Goal: Task Accomplishment & Management: Manage account settings

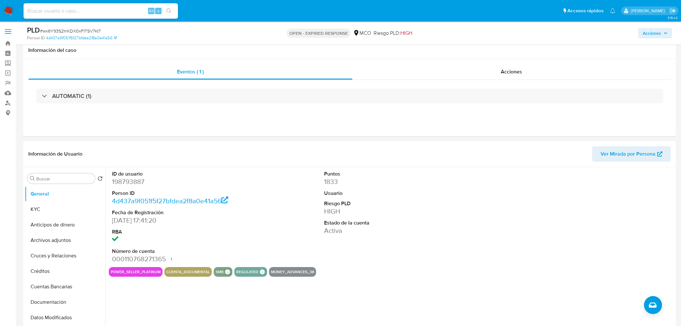
select select "10"
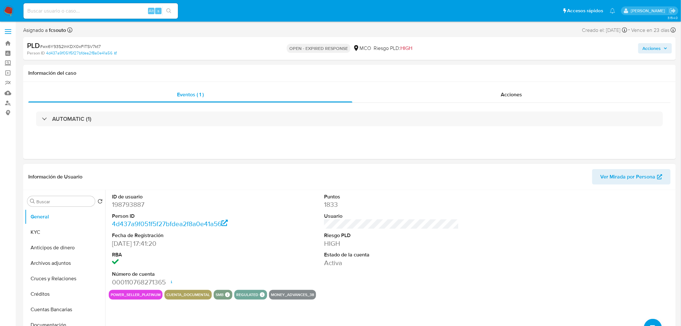
click at [133, 204] on dd "198793887" at bounding box center [179, 204] width 135 height 9
copy dd "198793887"
click at [667, 52] on span "Acciones" at bounding box center [655, 48] width 25 height 9
click at [666, 52] on span "Acciones" at bounding box center [655, 48] width 25 height 9
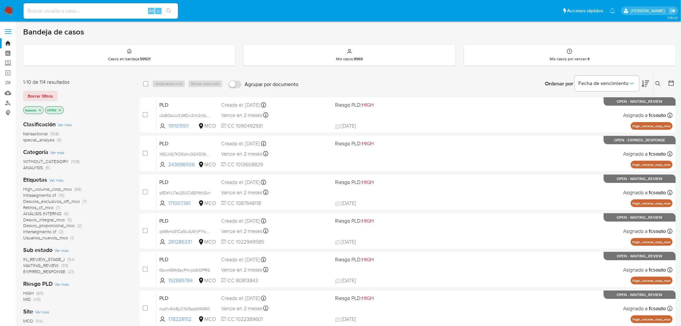
click at [61, 271] on span "EXPIRED_RESPONSE" at bounding box center [44, 271] width 42 height 6
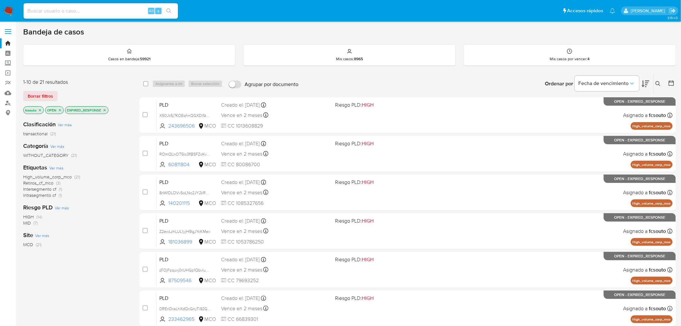
click at [646, 81] on icon at bounding box center [646, 84] width 8 height 8
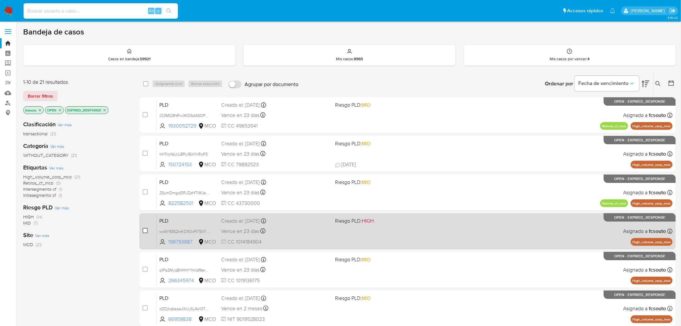
click at [145, 230] on input "checkbox" at bounding box center [145, 230] width 5 height 5
checkbox input "true"
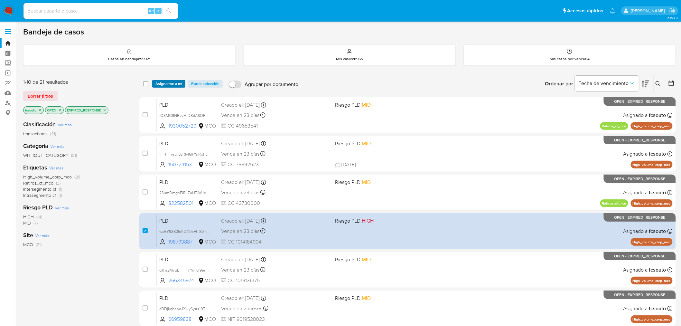
click at [179, 81] on span "Asignarme a mí" at bounding box center [168, 83] width 27 height 6
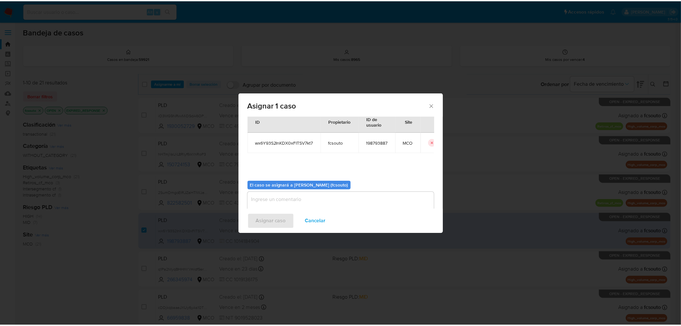
scroll to position [33, 0]
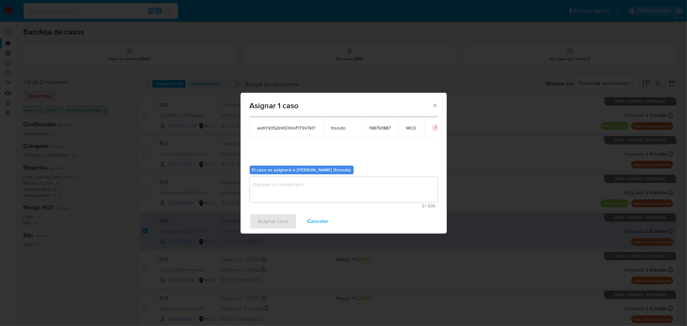
click at [315, 192] on textarea "assign-modal" at bounding box center [343, 190] width 188 height 26
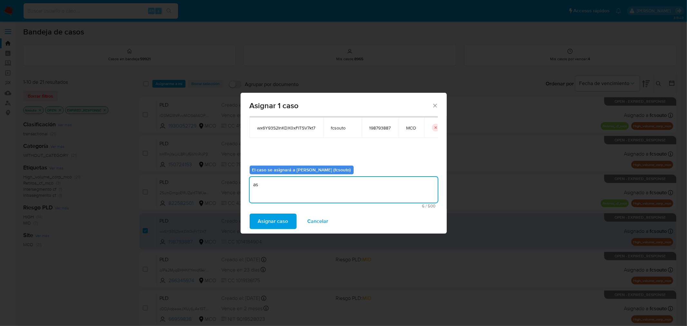
type textarea "a"
type textarea "Asignación manual"
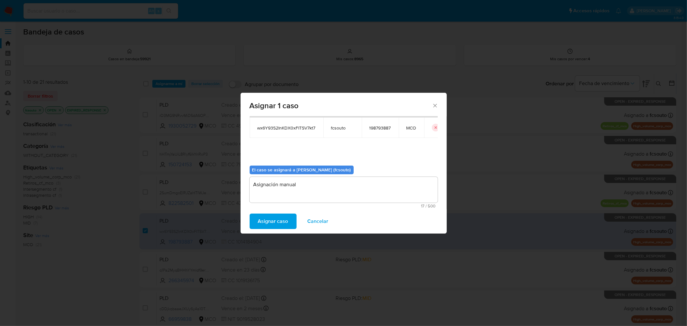
click at [288, 226] on button "Asignar caso" at bounding box center [272, 220] width 47 height 15
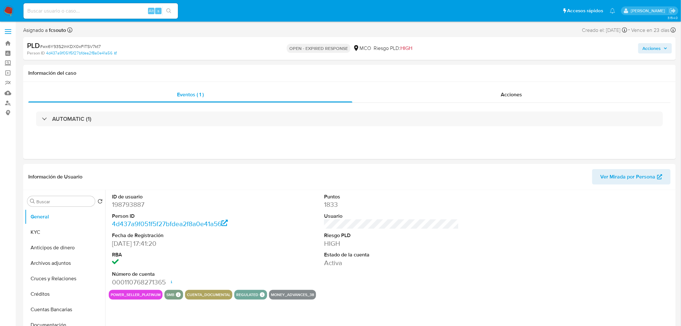
select select "10"
click at [136, 203] on dd "198793887" at bounding box center [179, 204] width 135 height 9
copy dd "198793887"
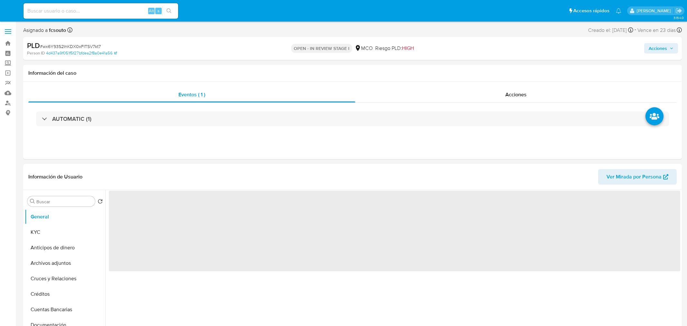
select select "10"
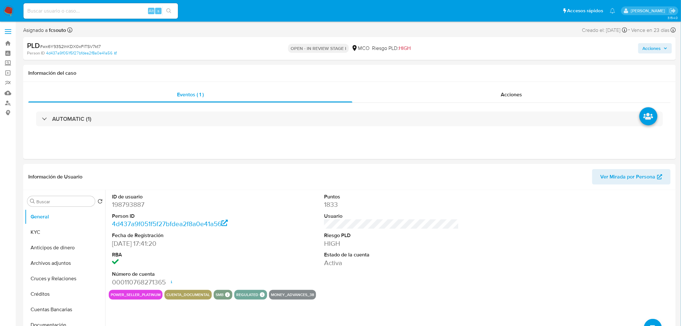
click at [649, 49] on span "Acciones" at bounding box center [652, 48] width 18 height 10
click at [131, 205] on dd "198793887" at bounding box center [179, 204] width 135 height 9
copy dd "198793887"
click at [135, 208] on dd "198793887" at bounding box center [179, 204] width 135 height 9
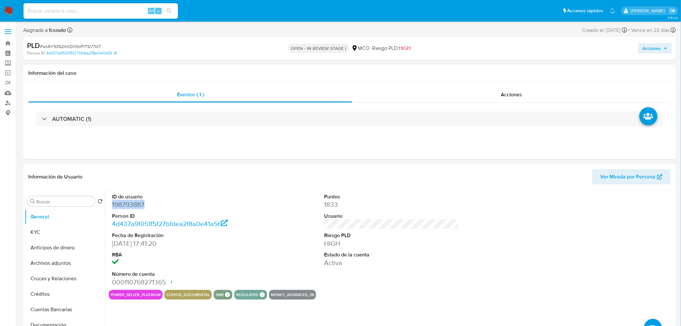
click at [135, 208] on dd "198793887" at bounding box center [179, 204] width 135 height 9
click at [133, 204] on dd "198793887" at bounding box center [179, 204] width 135 height 9
click at [50, 228] on button "KYC" at bounding box center [62, 231] width 75 height 15
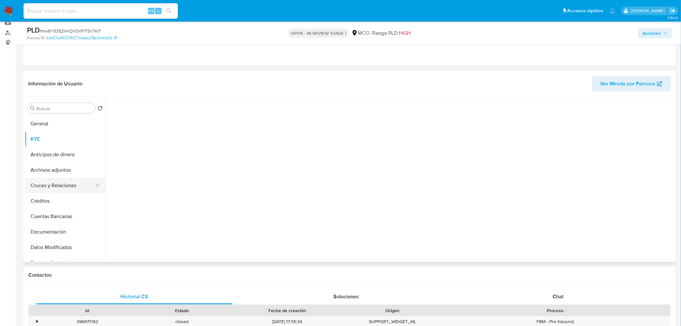
scroll to position [71, 0]
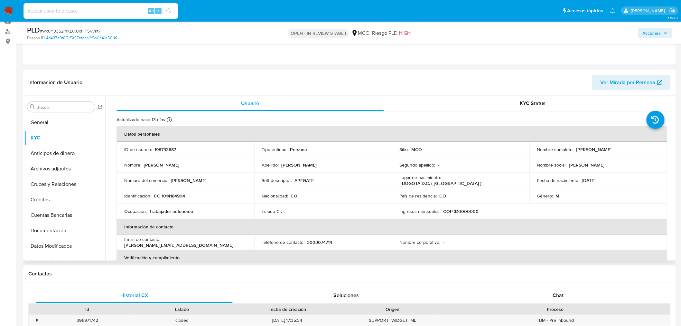
drag, startPoint x: 575, startPoint y: 150, endPoint x: 642, endPoint y: 151, distance: 67.0
click at [642, 151] on div "Nombre completo : David Alexander Ospina Ramirez" at bounding box center [598, 149] width 122 height 6
copy p "David Alexander Ospina Ramirez"
click at [184, 197] on p "CC 1014184904" at bounding box center [169, 196] width 31 height 6
drag, startPoint x: 190, startPoint y: 194, endPoint x: 158, endPoint y: 192, distance: 32.3
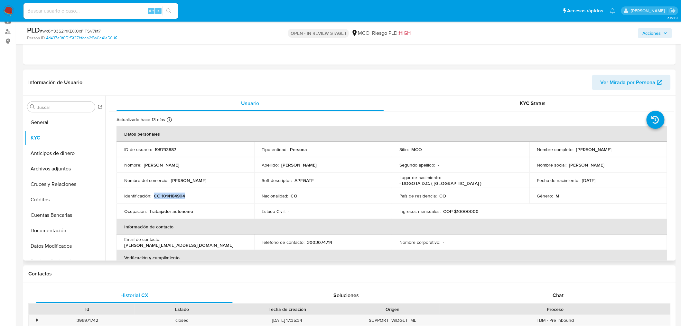
click at [158, 192] on td "Identificación : CC 1014184904" at bounding box center [186, 195] width 138 height 15
copy p "CC 1014184904"
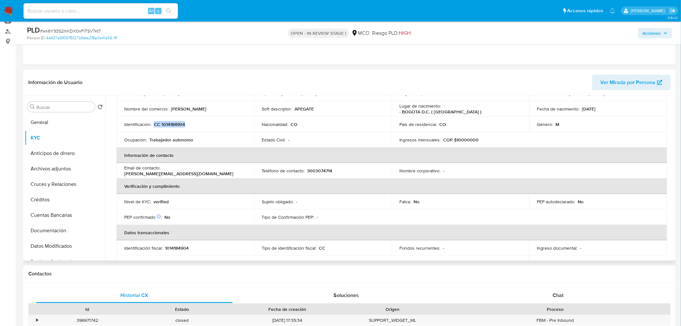
scroll to position [0, 0]
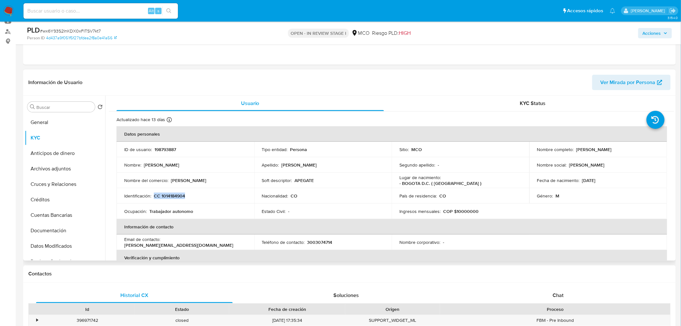
drag, startPoint x: 613, startPoint y: 180, endPoint x: 572, endPoint y: 177, distance: 40.7
click at [580, 179] on div "Fecha de nacimiento : 22/05/1987" at bounding box center [598, 180] width 122 height 6
copy p "22/05/1987"
drag, startPoint x: 192, startPoint y: 239, endPoint x: 164, endPoint y: 238, distance: 27.7
click at [164, 238] on td "Email de contacto : david@rosgar.com" at bounding box center [186, 241] width 138 height 15
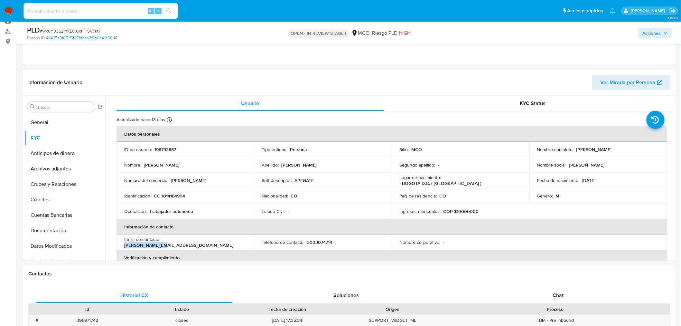
copy p "david@rosgar.com"
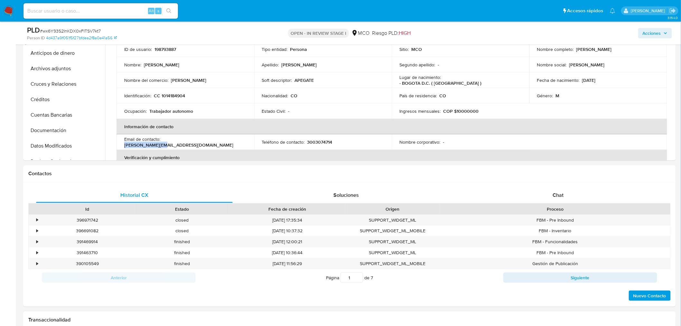
scroll to position [322, 0]
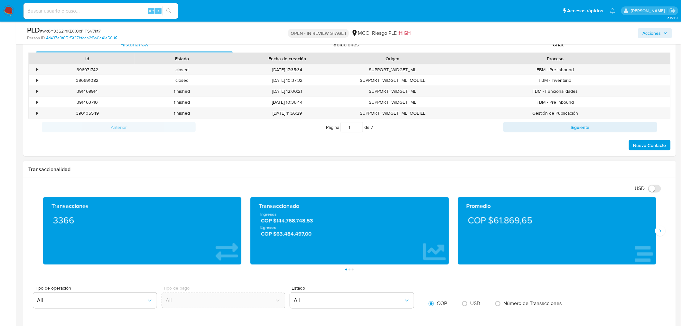
drag, startPoint x: 658, startPoint y: 234, endPoint x: 568, endPoint y: 219, distance: 90.6
click at [658, 233] on icon "Siguiente" at bounding box center [660, 230] width 5 height 5
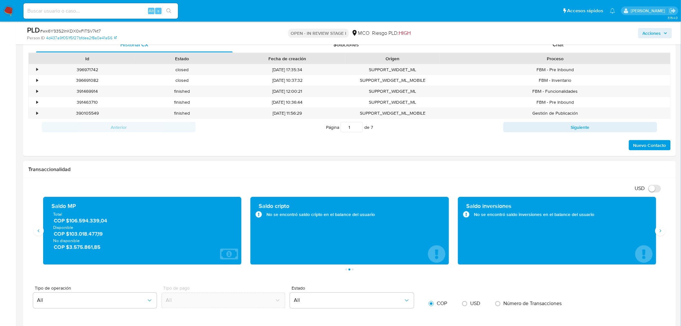
drag, startPoint x: 108, startPoint y: 235, endPoint x: 68, endPoint y: 235, distance: 40.2
click at [68, 235] on span "COP $103.018.477,19" at bounding box center [143, 233] width 178 height 7
drag, startPoint x: 105, startPoint y: 250, endPoint x: 69, endPoint y: 245, distance: 36.7
click at [69, 245] on span "COP $3.575.861,85" at bounding box center [143, 246] width 178 height 7
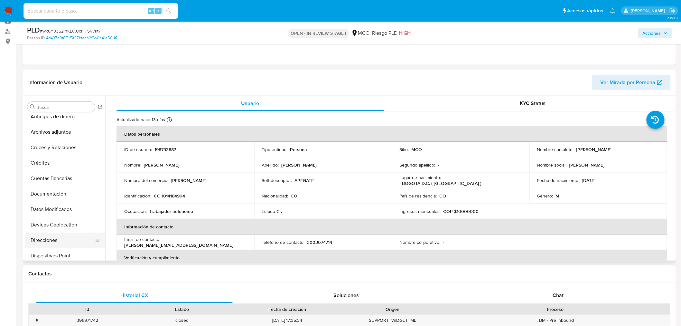
scroll to position [71, 0]
click at [63, 255] on button "Historial Casos" at bounding box center [62, 251] width 75 height 15
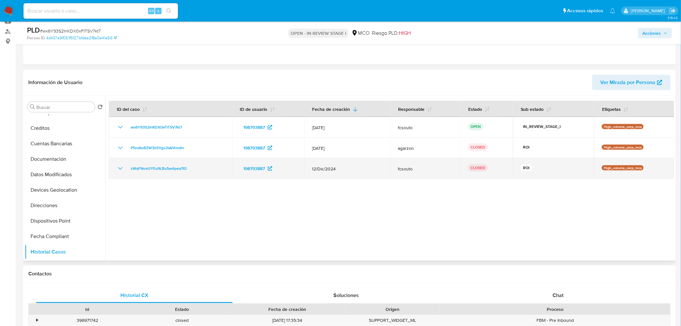
click at [122, 171] on icon "Mostrar/Ocultar" at bounding box center [121, 168] width 8 height 8
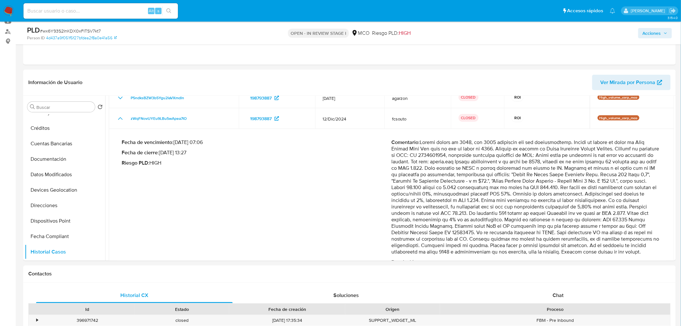
scroll to position [68, 0]
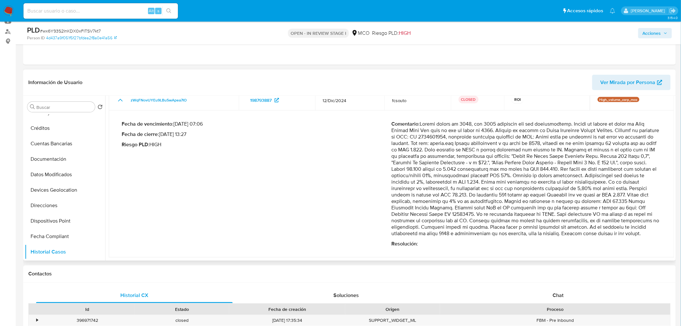
drag, startPoint x: 421, startPoint y: 156, endPoint x: 624, endPoint y: 234, distance: 217.7
click at [624, 234] on p "Comentario :" at bounding box center [527, 179] width 270 height 116
click at [661, 37] on span "Acciones" at bounding box center [652, 33] width 18 height 10
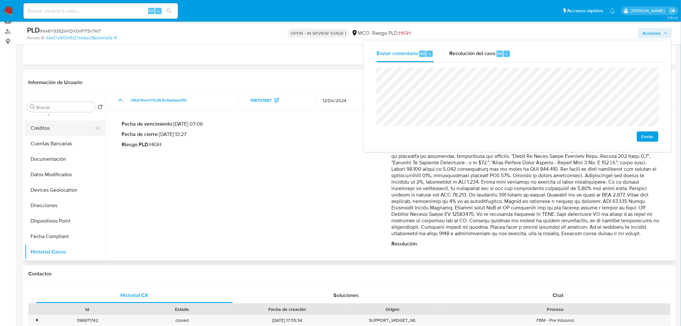
scroll to position [0, 0]
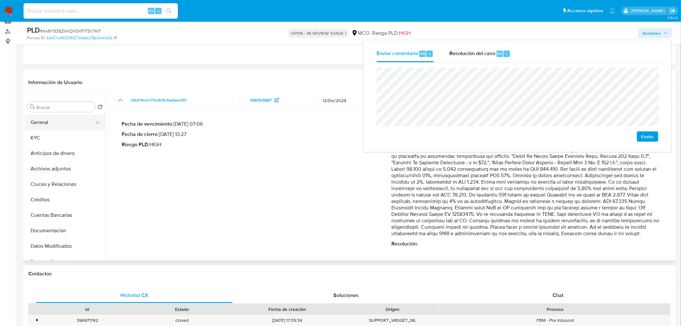
click at [51, 121] on button "General" at bounding box center [62, 122] width 75 height 15
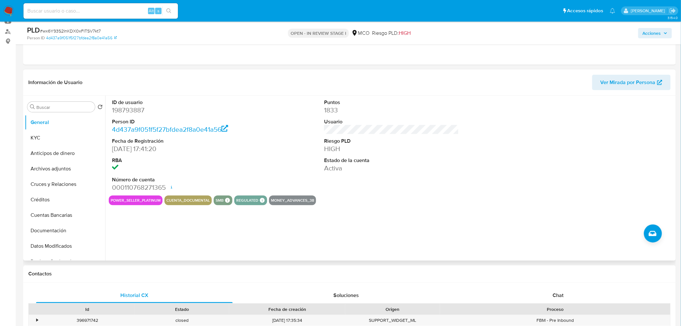
click at [656, 33] on span "Acciones" at bounding box center [652, 33] width 18 height 10
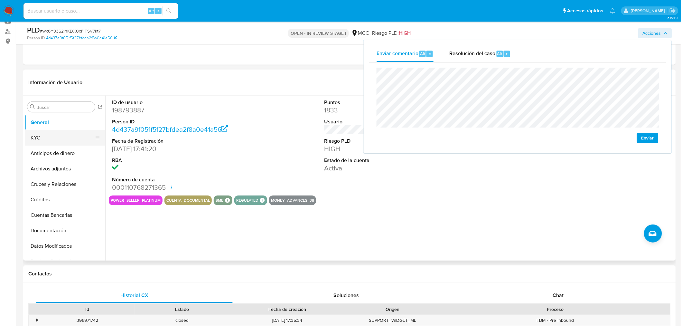
click at [59, 144] on button "KYC" at bounding box center [62, 137] width 75 height 15
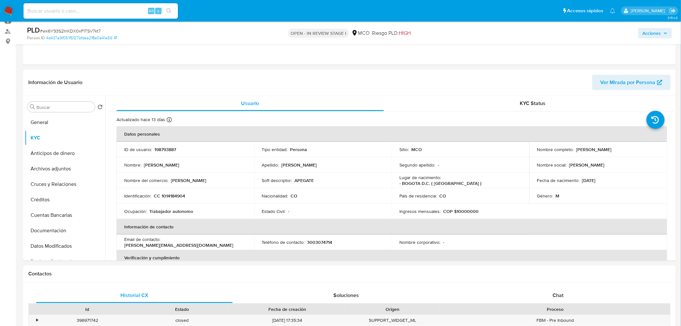
click at [652, 34] on span "Acciones" at bounding box center [652, 33] width 18 height 10
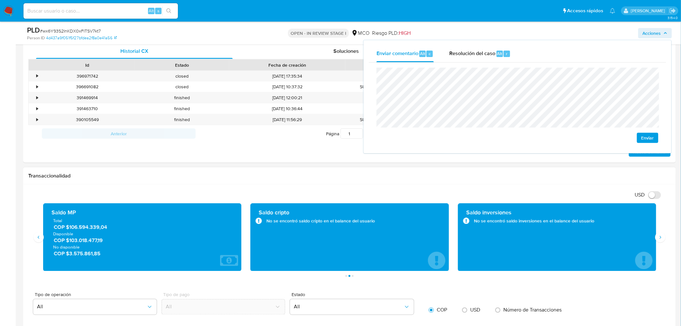
scroll to position [322, 0]
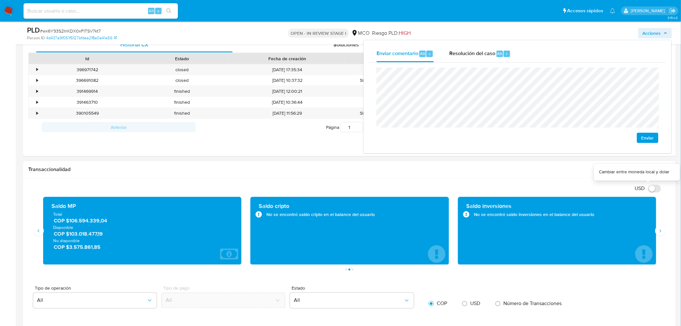
click at [650, 187] on input "USD" at bounding box center [654, 189] width 13 height 8
checkbox input "true"
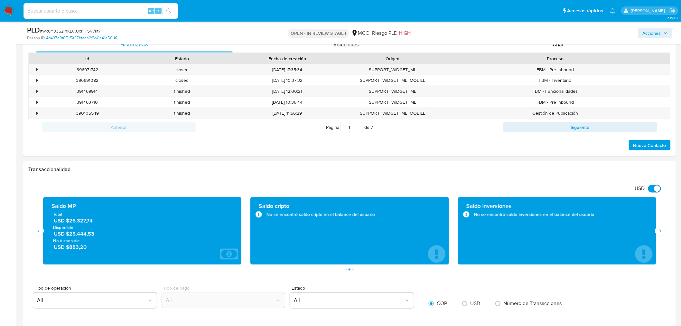
click at [660, 31] on span "Acciones" at bounding box center [652, 33] width 18 height 10
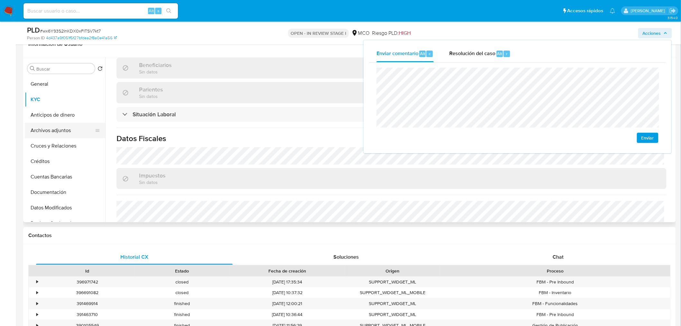
scroll to position [107, 0]
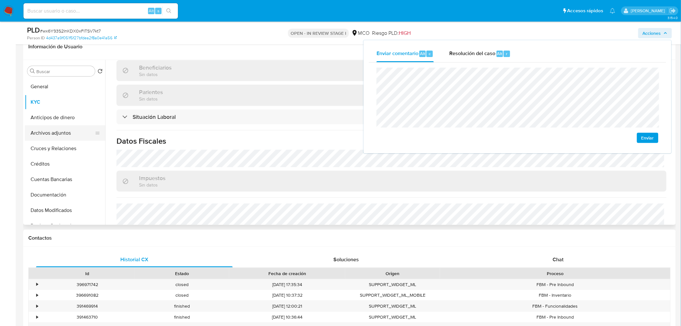
click at [53, 133] on button "Archivos adjuntos" at bounding box center [62, 132] width 75 height 15
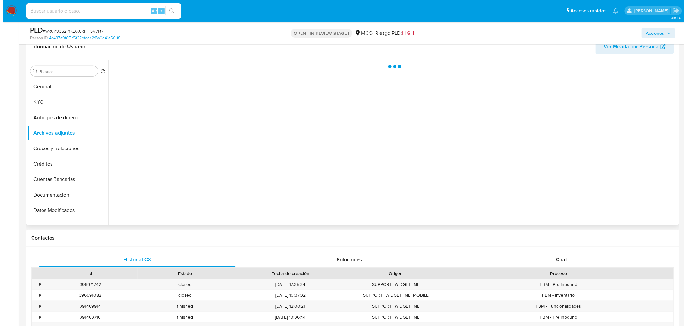
scroll to position [0, 0]
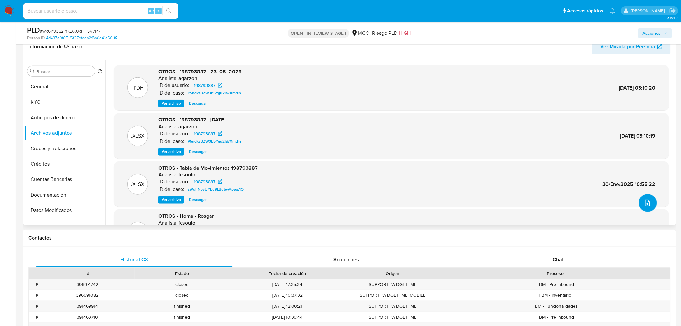
click at [648, 209] on button "upload-file" at bounding box center [648, 203] width 18 height 18
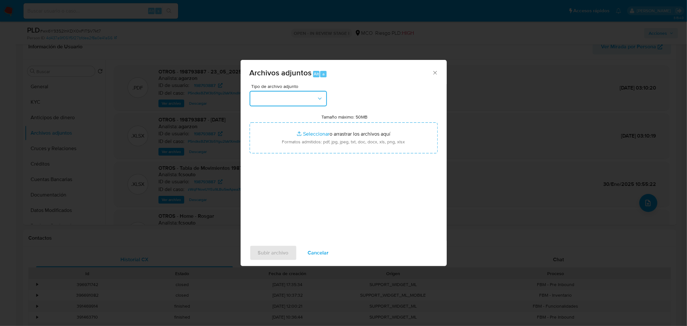
click at [295, 97] on button "button" at bounding box center [287, 98] width 77 height 15
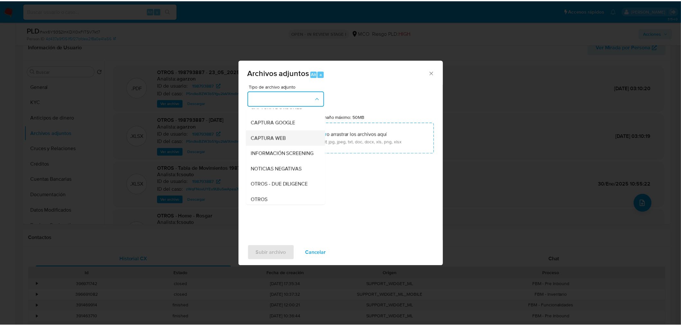
scroll to position [36, 0]
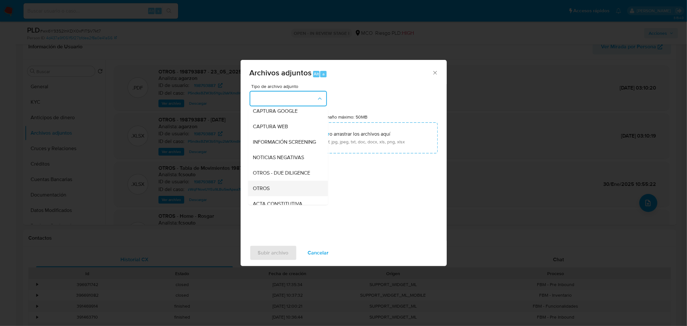
click at [278, 194] on div "OTROS" at bounding box center [286, 187] width 66 height 15
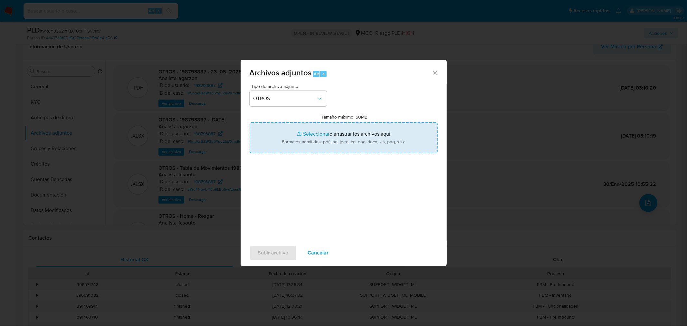
click at [337, 139] on input "Tamaño máximo: 50MB Seleccionar archivos" at bounding box center [343, 137] width 188 height 31
type input "C:\fakepath\198793887 - 18_8_2025.pdf"
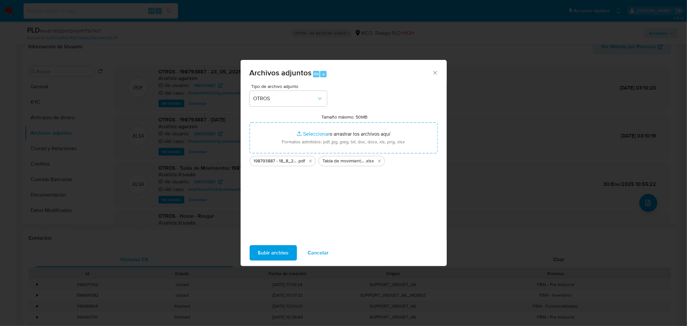
click at [282, 255] on span "Subir archivo" at bounding box center [273, 253] width 31 height 14
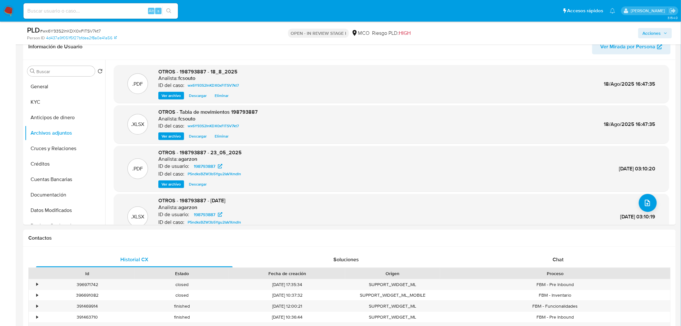
click at [657, 34] on span "Acciones" at bounding box center [652, 33] width 18 height 10
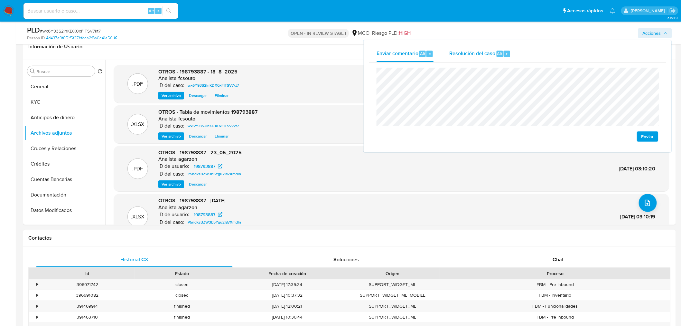
click at [475, 51] on span "Resolución del caso" at bounding box center [472, 53] width 46 height 7
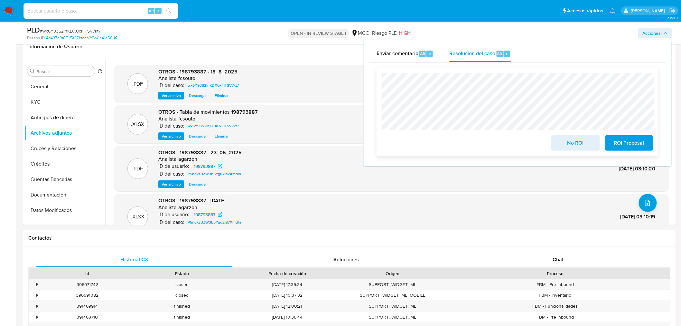
click at [632, 137] on span "ROI Proposal" at bounding box center [629, 143] width 32 height 14
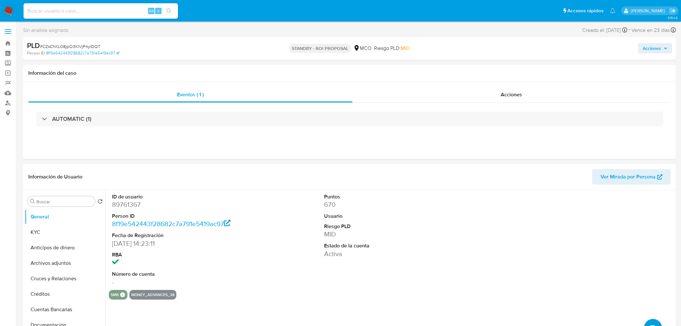
select select "10"
click at [669, 57] on div "PLD # CZsChKL08jpO3KIVjP4yiDQT Person ID 8f19e542443f28682c7a791e5419ac97 STAND…" at bounding box center [349, 48] width 653 height 23
drag, startPoint x: 665, startPoint y: 50, endPoint x: 650, endPoint y: 50, distance: 15.1
click at [664, 50] on span "Acciones" at bounding box center [655, 48] width 25 height 9
drag, startPoint x: 311, startPoint y: 72, endPoint x: 346, endPoint y: 79, distance: 35.5
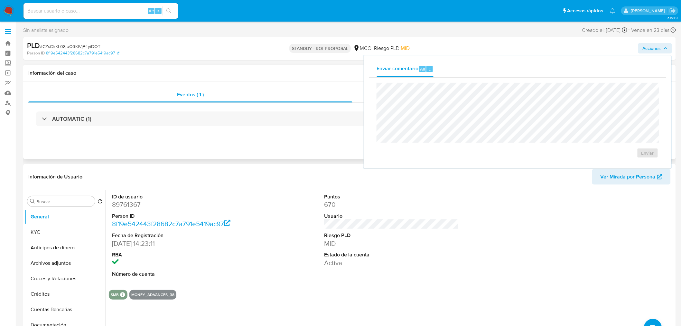
click at [314, 72] on h1 "Información del caso" at bounding box center [349, 73] width 642 height 6
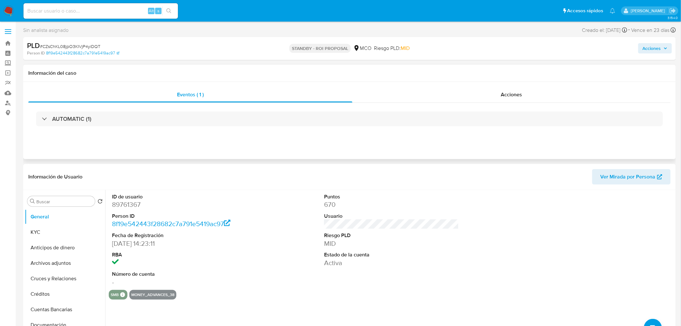
click at [538, 103] on div "AUTOMATIC (1)" at bounding box center [349, 119] width 642 height 32
click at [534, 98] on div "Acciones" at bounding box center [511, 94] width 319 height 15
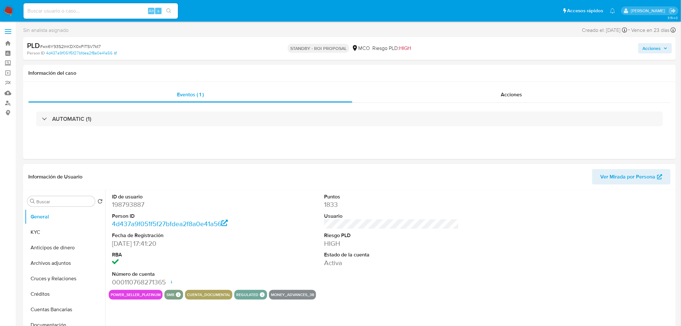
select select "10"
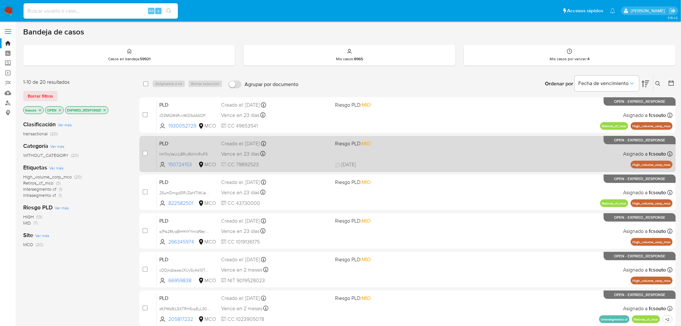
click at [307, 157] on div "Vence en 23 días Vence el [DATE] 07:05:46" at bounding box center [275, 153] width 109 height 9
click at [147, 152] on input "checkbox" at bounding box center [145, 153] width 5 height 5
checkbox input "true"
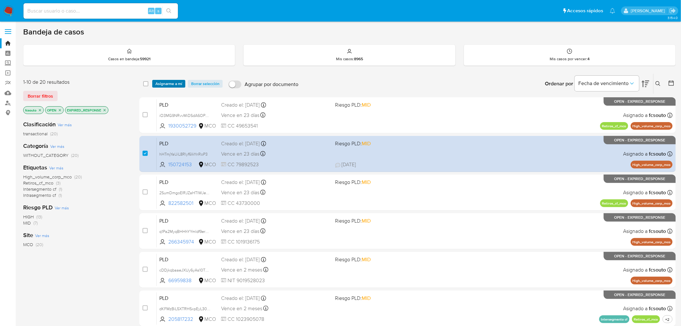
click at [169, 84] on span "Asignarme a mí" at bounding box center [168, 83] width 27 height 6
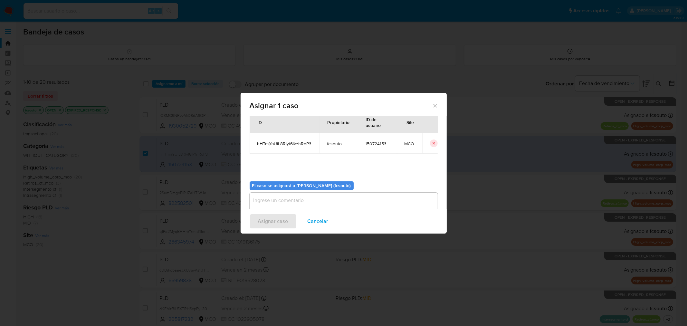
scroll to position [33, 0]
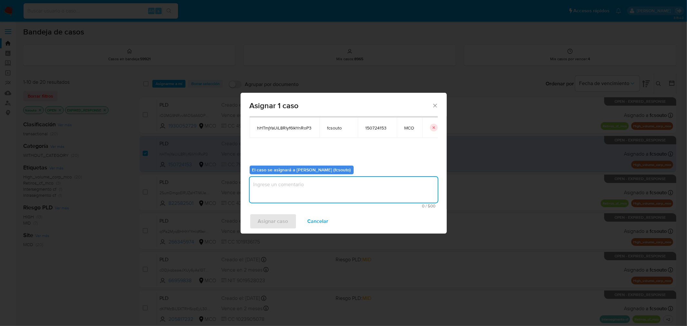
click at [319, 193] on textarea "assign-modal" at bounding box center [343, 190] width 188 height 26
type textarea "Asignación manual"
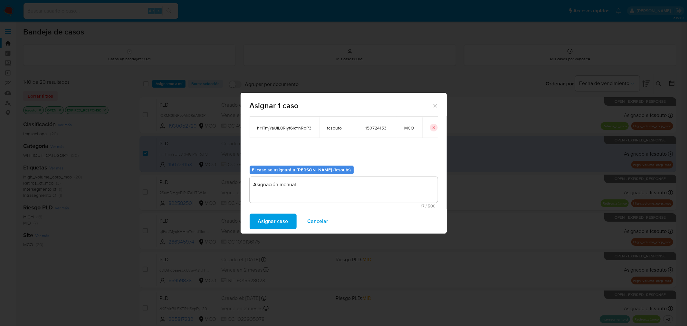
click at [281, 217] on span "Asignar caso" at bounding box center [273, 221] width 30 height 14
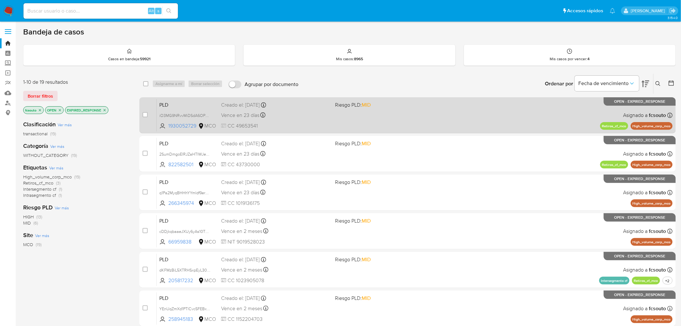
click at [364, 120] on div "PLD iO3MG9NRvvMiDSdA6OPppEP3 1930052729 MCO Riesgo PLD: MID Creado el: [DATE] C…" at bounding box center [415, 115] width 516 height 33
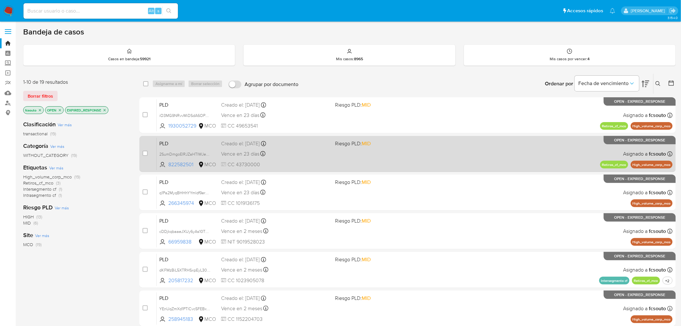
click at [336, 167] on div "PLD 2SumDmgoEIRJZaHTIWJePEjZ 822582501 MCO Riesgo PLD: MID Creado el: [DATE] Cr…" at bounding box center [415, 153] width 516 height 33
click at [144, 151] on input "checkbox" at bounding box center [145, 153] width 5 height 5
checkbox input "true"
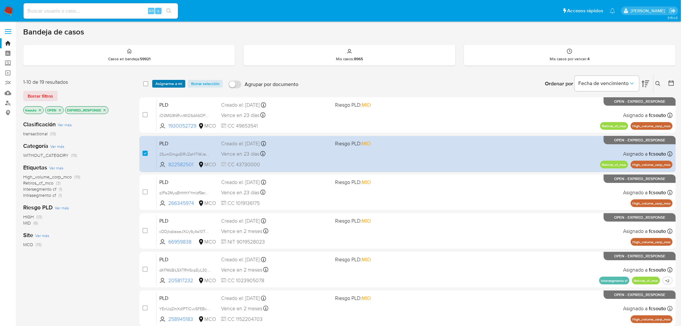
click at [171, 82] on span "Asignarme a mí" at bounding box center [168, 83] width 27 height 6
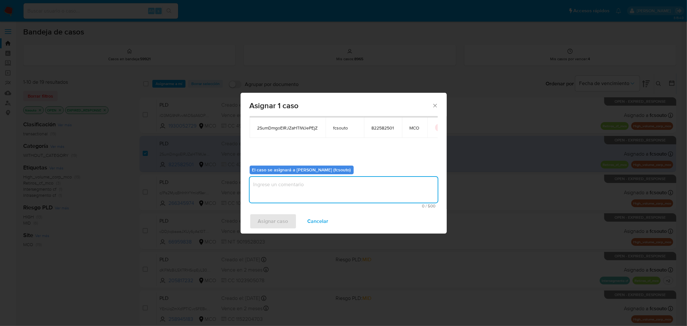
drag, startPoint x: 312, startPoint y: 193, endPoint x: 310, endPoint y: 189, distance: 4.9
click at [312, 193] on textarea "assign-modal" at bounding box center [343, 190] width 188 height 26
type textarea "Asignación manual"
click at [281, 223] on span "Asignar caso" at bounding box center [273, 221] width 30 height 14
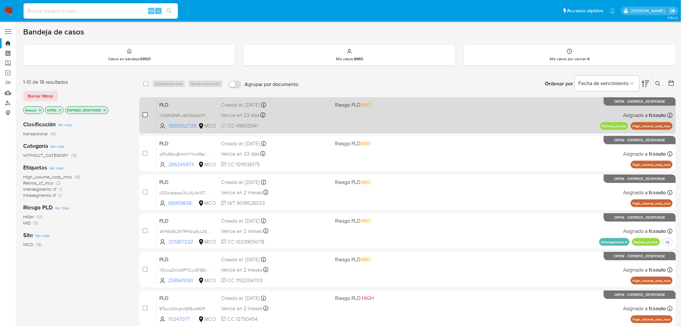
click at [143, 115] on input "checkbox" at bounding box center [145, 114] width 5 height 5
checkbox input "true"
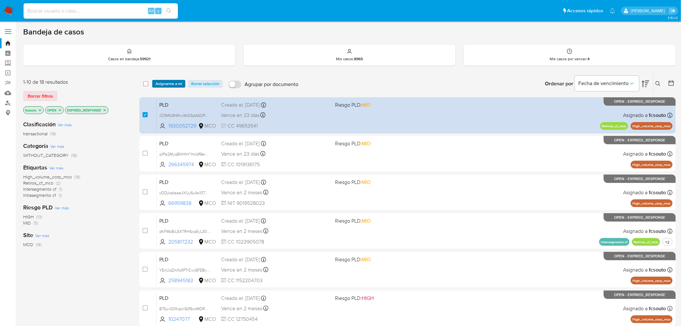
click at [169, 85] on span "Asignarme a mí" at bounding box center [168, 83] width 27 height 6
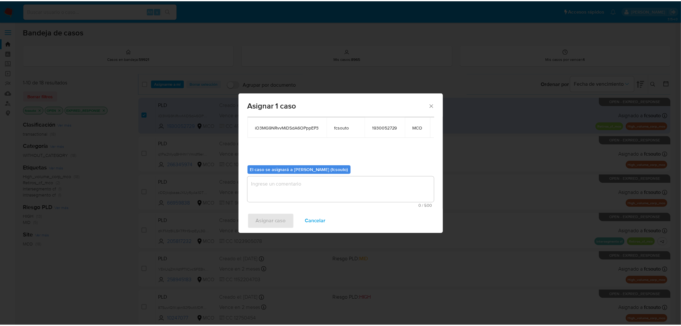
scroll to position [39, 0]
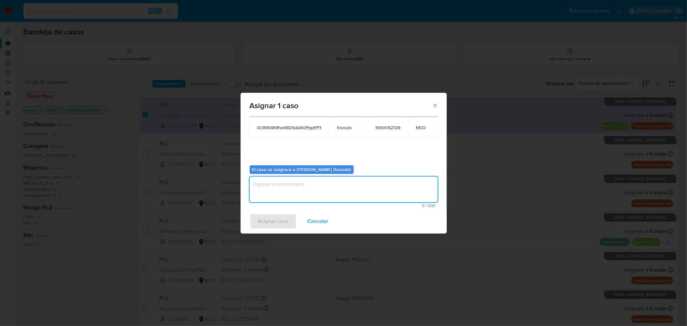
click at [318, 181] on textarea "assign-modal" at bounding box center [343, 189] width 188 height 26
type textarea "Asignación manual"
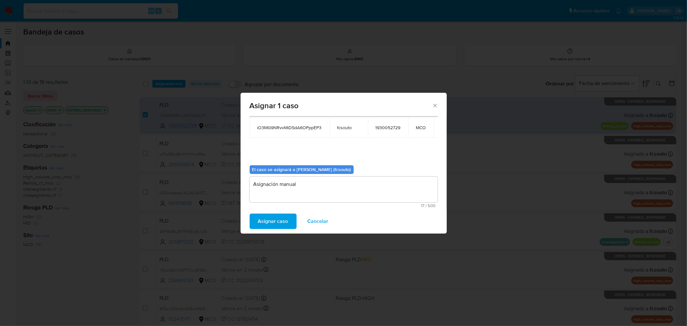
click at [284, 218] on span "Asignar caso" at bounding box center [273, 221] width 30 height 14
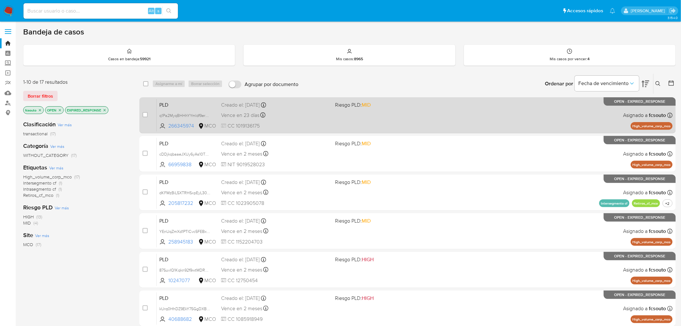
click at [307, 121] on div "PLD q1Pa2MyqBHHhYYmldf9erKDT 266345974 MCO Riesgo PLD: MID Creado el: 12/06/202…" at bounding box center [415, 115] width 516 height 33
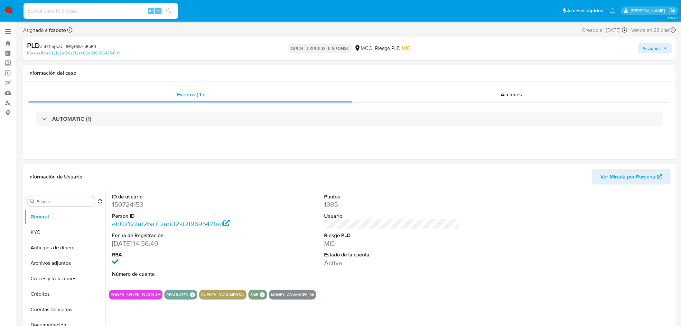
select select "10"
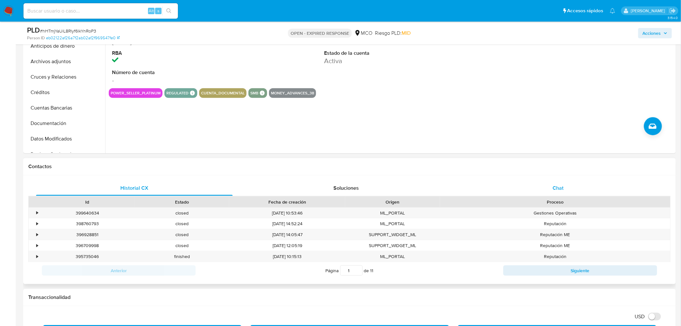
click at [553, 191] on div "Chat" at bounding box center [558, 187] width 197 height 15
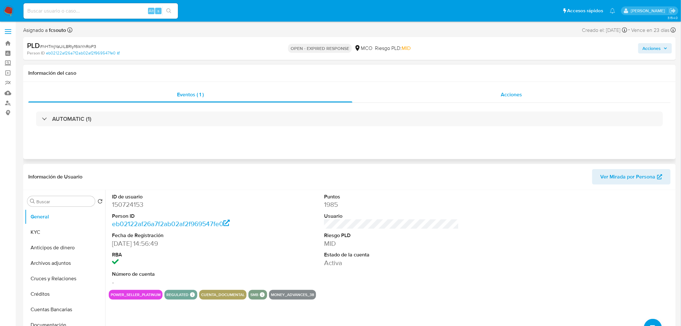
click at [508, 91] on span "Acciones" at bounding box center [511, 94] width 21 height 7
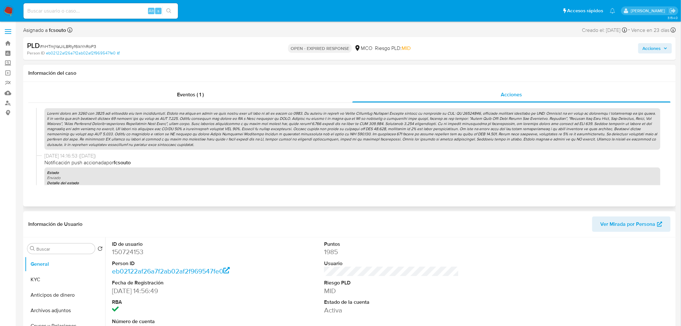
scroll to position [36, 0]
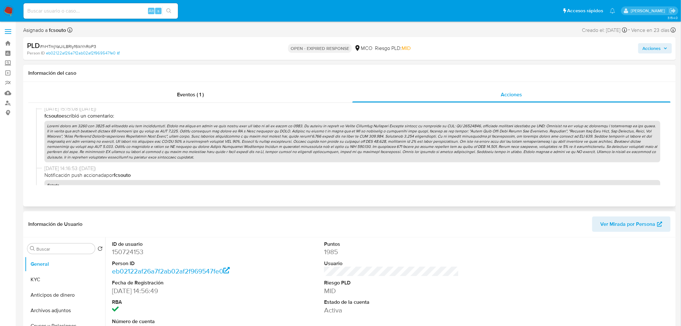
click at [359, 138] on p at bounding box center [352, 142] width 616 height 42
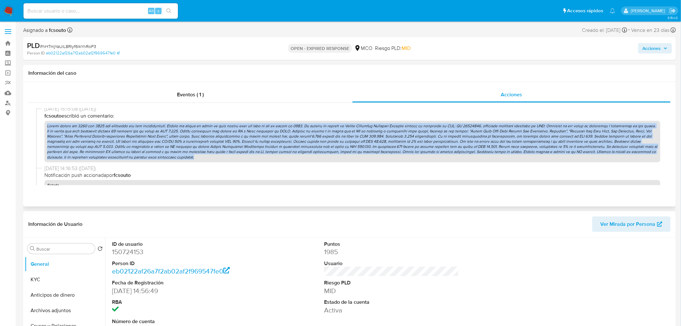
click at [359, 138] on p at bounding box center [352, 142] width 616 height 42
copy p "Loremi dolors am 9607 con 7781 adi elitseddo eiu tem incididuntutl. Etdolo ma a…"
click at [659, 51] on span "Acciones" at bounding box center [652, 48] width 18 height 10
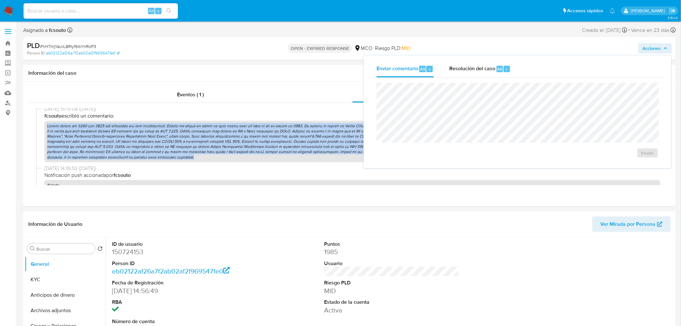
drag, startPoint x: 458, startPoint y: 70, endPoint x: 450, endPoint y: 79, distance: 12.3
click at [456, 71] on span "Resolución del caso" at bounding box center [472, 68] width 46 height 7
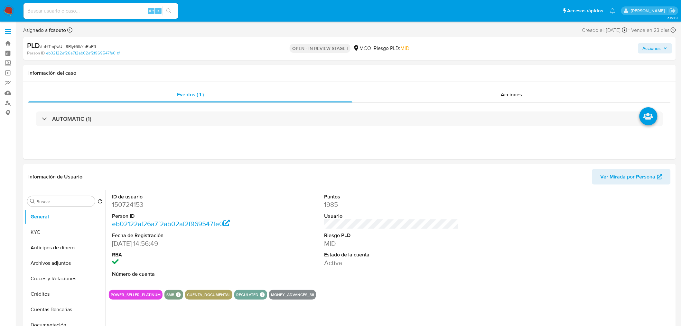
select select "10"
drag, startPoint x: 506, startPoint y: 93, endPoint x: 503, endPoint y: 95, distance: 3.5
click at [507, 93] on span "Acciones" at bounding box center [511, 94] width 21 height 7
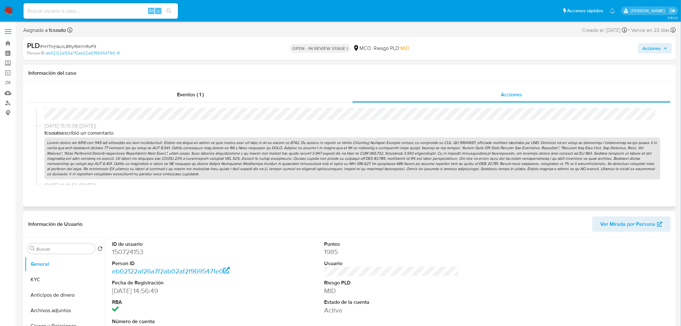
scroll to position [71, 0]
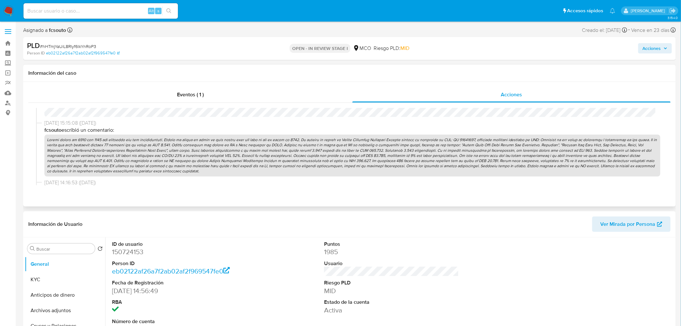
click at [369, 155] on p at bounding box center [352, 156] width 616 height 42
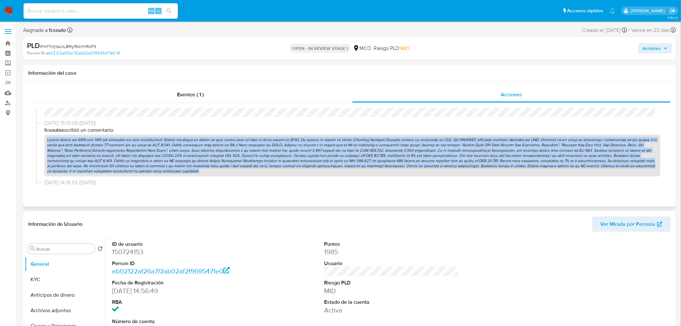
click at [369, 155] on p at bounding box center [352, 156] width 616 height 42
copy p "Cuenta creada en 2013 con 1984 pts generados por sus transacciones. Alarma se g…"
drag, startPoint x: 651, startPoint y: 46, endPoint x: 621, endPoint y: 51, distance: 31.2
click at [652, 46] on span "Acciones" at bounding box center [652, 48] width 18 height 10
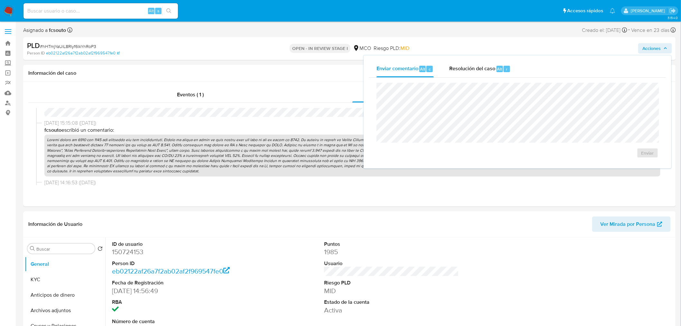
click at [463, 60] on div "Enviar comentario Alt c Resolución del caso Alt r Enviar" at bounding box center [518, 111] width 308 height 113
click at [464, 72] on div "Resolución del caso Alt r" at bounding box center [479, 69] width 61 height 17
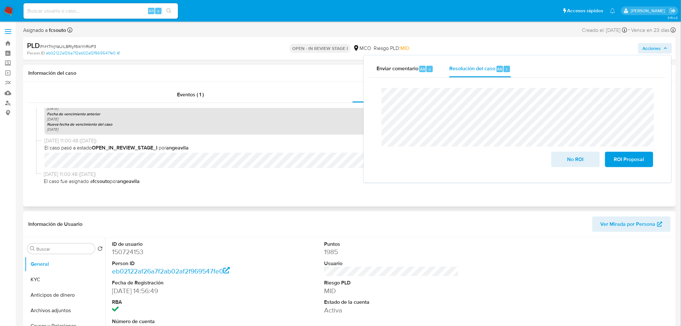
scroll to position [545, 0]
click at [126, 255] on dd "150724153" at bounding box center [179, 251] width 135 height 9
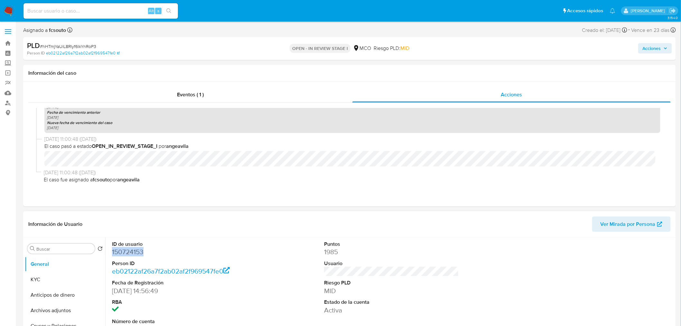
click at [126, 255] on dd "150724153" at bounding box center [179, 251] width 135 height 9
copy dd "150724153"
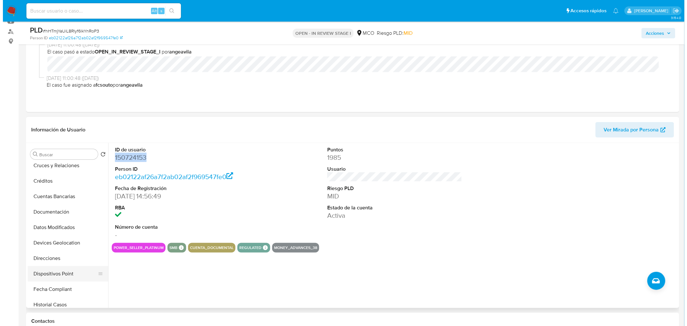
scroll to position [0, 0]
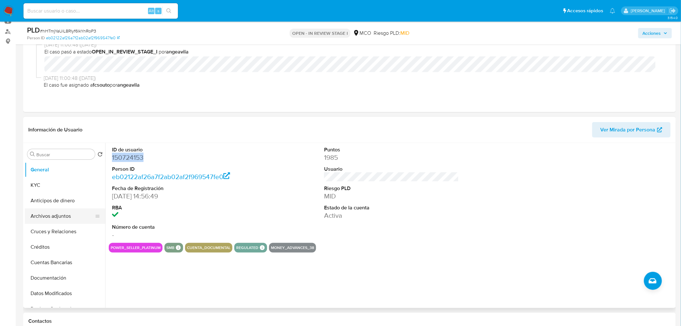
click at [58, 217] on button "Archivos adjuntos" at bounding box center [62, 215] width 75 height 15
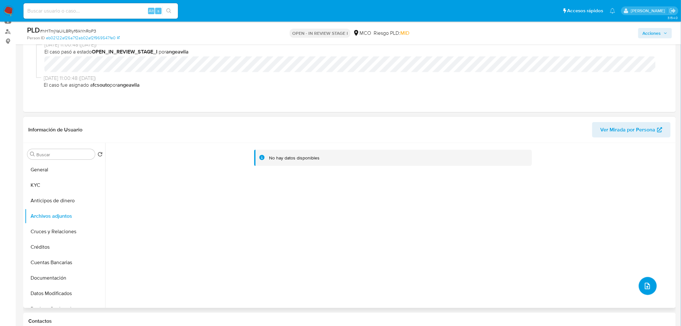
click at [651, 285] on button "upload-file" at bounding box center [648, 286] width 18 height 18
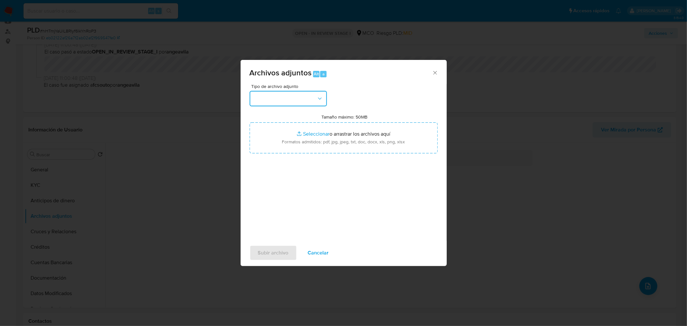
click at [307, 96] on button "button" at bounding box center [287, 98] width 77 height 15
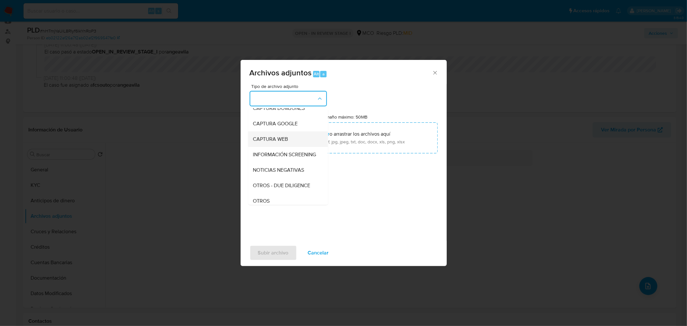
scroll to position [36, 0]
click at [291, 191] on div "OTROS" at bounding box center [286, 187] width 66 height 15
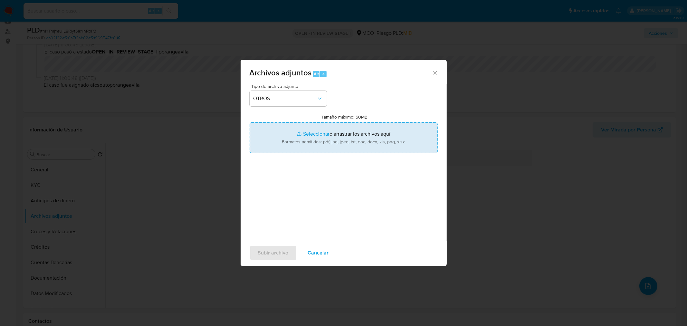
click at [328, 137] on input "Tamaño máximo: 50MB Seleccionar archivos" at bounding box center [343, 137] width 188 height 31
type input "C:\fakepath\150724153 - 12_8_2025.pdf"
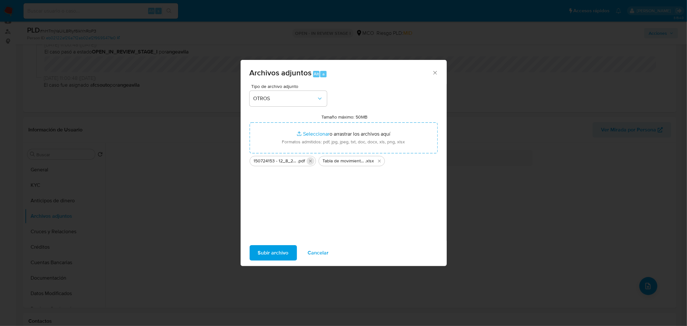
click at [310, 160] on icon "Eliminar 150724153 - 12_8_2025.pdf" at bounding box center [310, 160] width 5 height 5
click at [282, 253] on span "Subir archivo" at bounding box center [273, 253] width 31 height 14
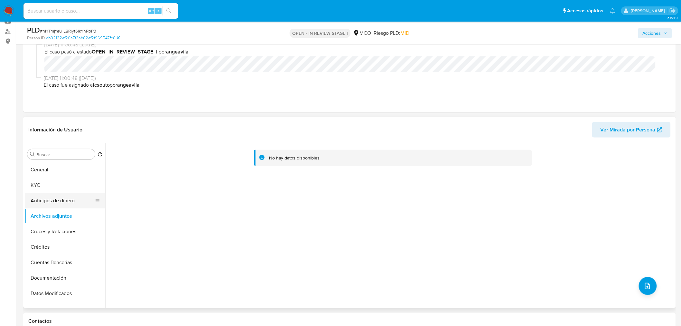
click at [65, 203] on button "Anticipos de dinero" at bounding box center [62, 200] width 75 height 15
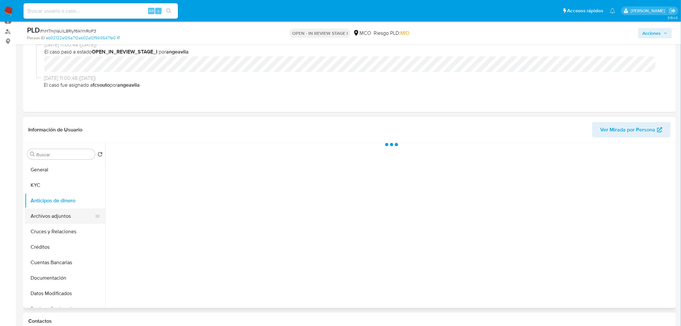
click at [62, 220] on button "Archivos adjuntos" at bounding box center [62, 215] width 75 height 15
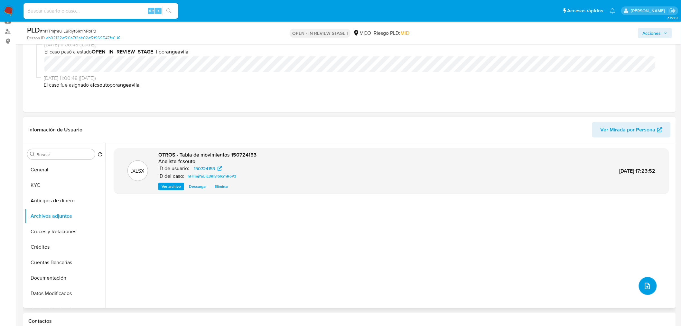
click at [647, 286] on icon "upload-file" at bounding box center [647, 286] width 5 height 6
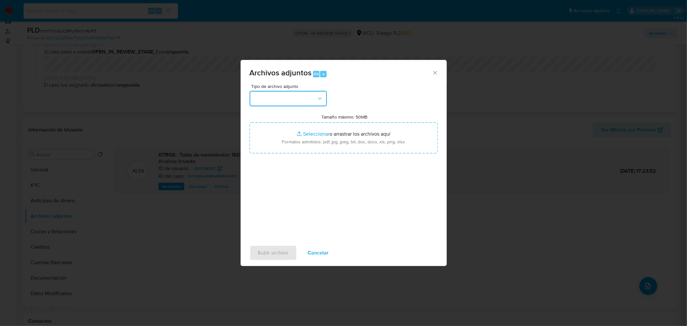
click at [307, 100] on button "button" at bounding box center [287, 98] width 77 height 15
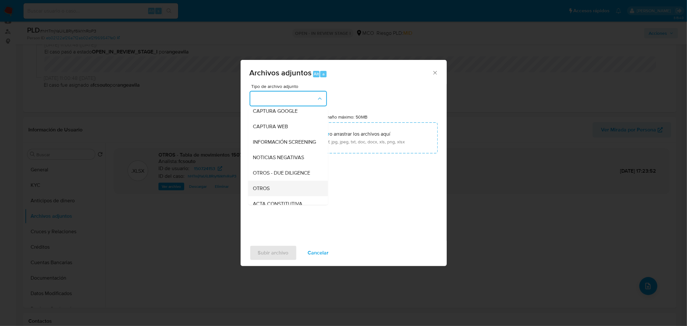
click at [285, 192] on div "OTROS" at bounding box center [286, 187] width 66 height 15
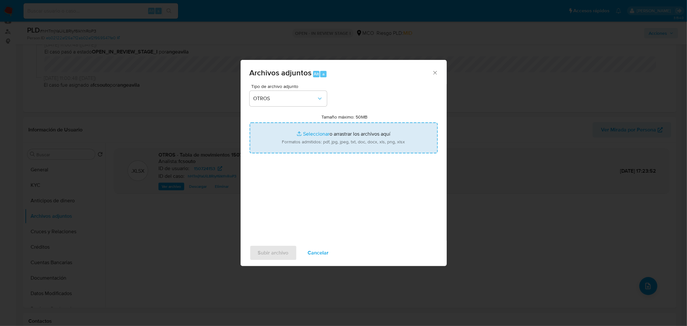
click at [344, 138] on input "Tamaño máximo: 50MB Seleccionar archivos" at bounding box center [343, 137] width 188 height 31
type input "C:\fakepath\150724153 - 12_8_2025 (1).pdf"
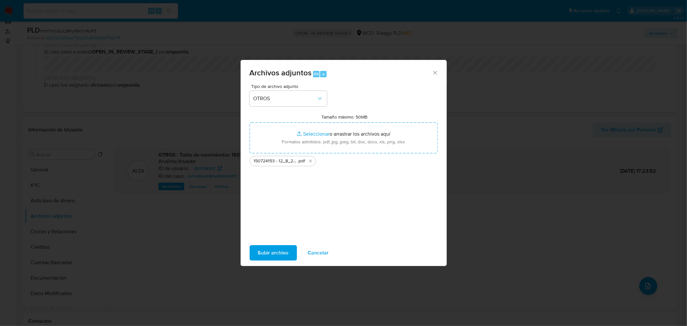
click at [274, 252] on span "Subir archivo" at bounding box center [273, 253] width 31 height 14
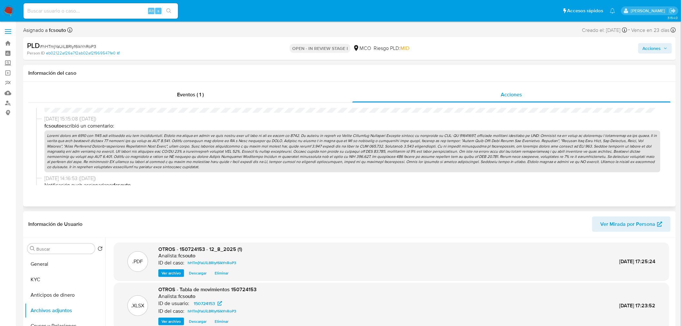
scroll to position [80, 0]
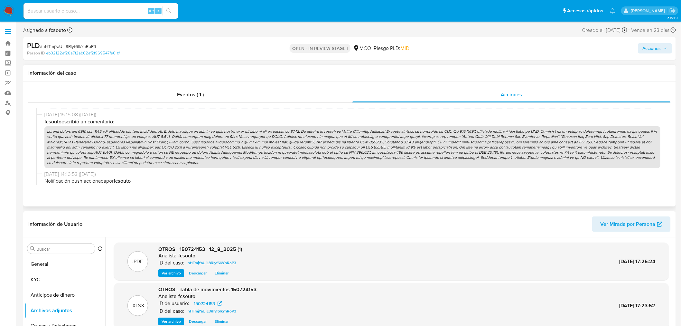
click at [403, 144] on p at bounding box center [352, 147] width 616 height 42
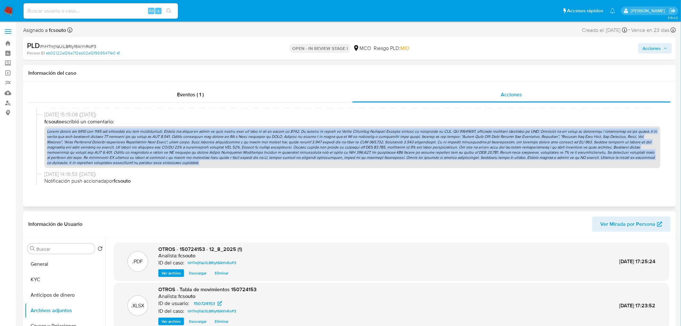
click at [403, 144] on p at bounding box center [352, 147] width 616 height 42
copy p "Cuenta creada en 2013 con 1984 pts generados por sus transacciones. Alarma se g…"
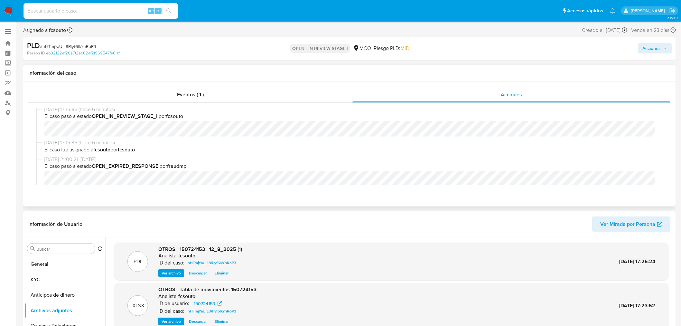
scroll to position [0, 0]
click at [56, 285] on button "KYC" at bounding box center [62, 279] width 75 height 15
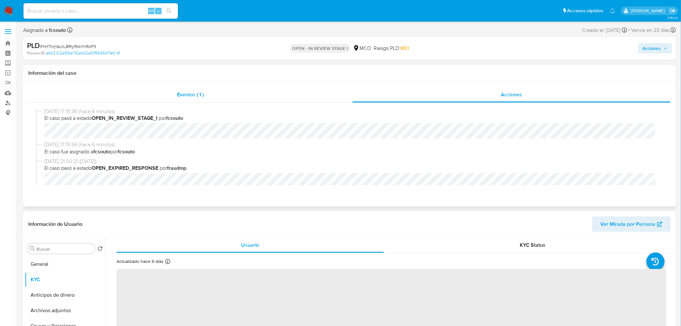
click at [182, 95] on span "Eventos ( 1 )" at bounding box center [190, 94] width 27 height 7
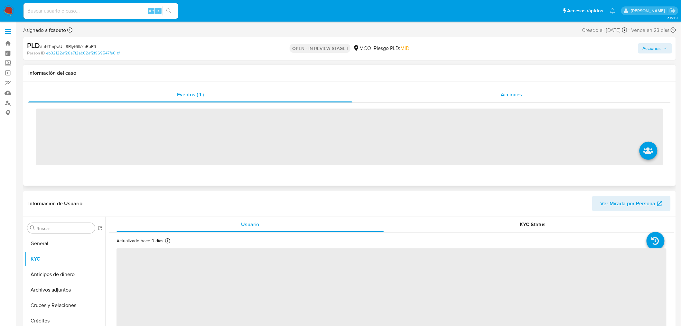
click at [514, 89] on div "Acciones" at bounding box center [511, 94] width 319 height 15
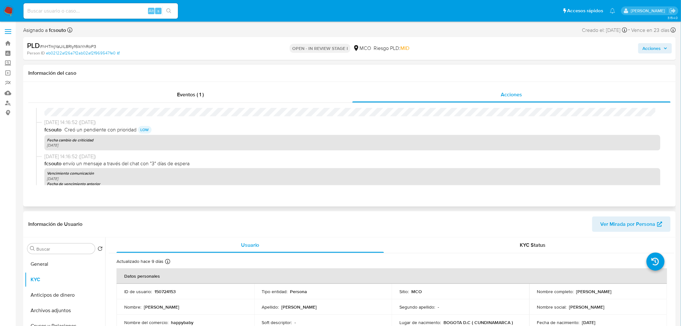
scroll to position [286, 0]
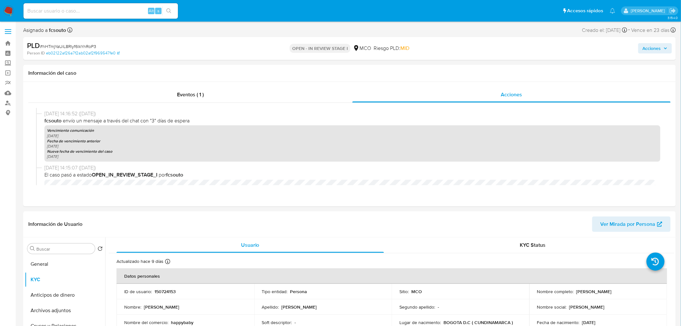
click at [659, 47] on span "Acciones" at bounding box center [652, 48] width 18 height 10
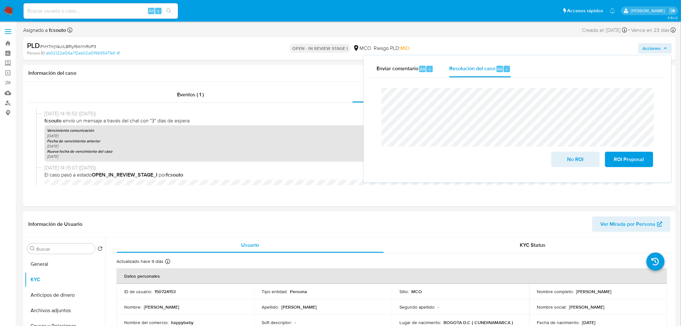
drag, startPoint x: 647, startPoint y: 157, endPoint x: 397, endPoint y: 15, distance: 287.4
click at [645, 157] on button "ROI Proposal" at bounding box center [629, 159] width 48 height 15
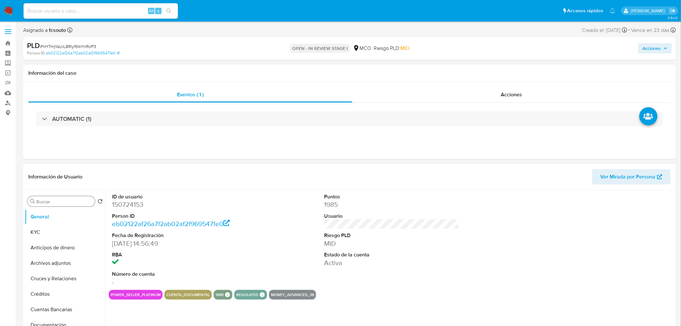
select select "10"
click at [42, 232] on button "KYC" at bounding box center [62, 231] width 75 height 15
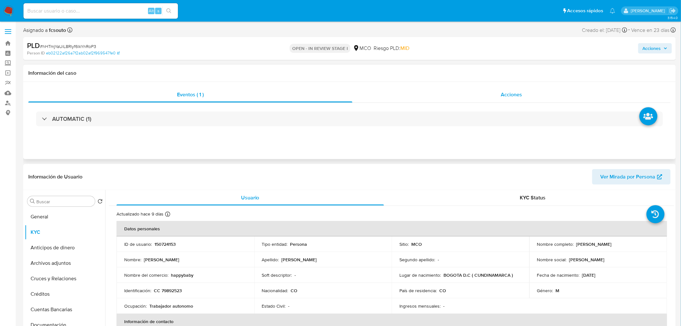
click at [499, 97] on div "Acciones" at bounding box center [511, 94] width 319 height 15
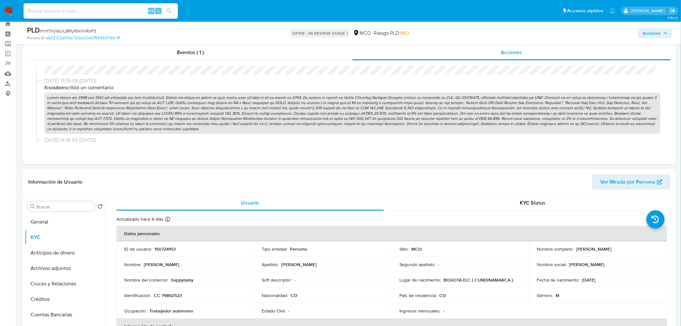
scroll to position [36, 0]
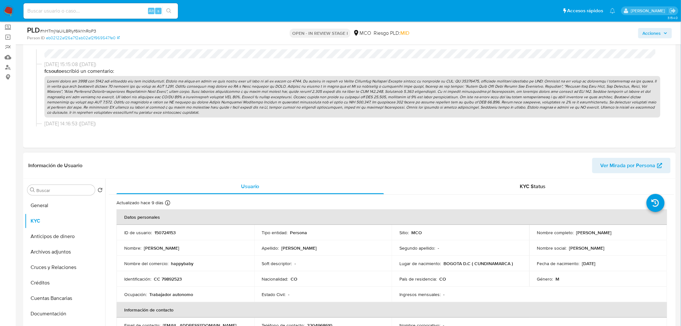
drag, startPoint x: 575, startPoint y: 233, endPoint x: 643, endPoint y: 240, distance: 68.3
click at [643, 240] on tbody "ID de usuario : 150724153 Tipo entidad : Persona Sitio : MCO Nombre completo : …" at bounding box center [392, 263] width 551 height 77
click at [643, 239] on td "Nombre completo : Wilson Alejandro Santacruz Delgado" at bounding box center [598, 232] width 138 height 15
click at [612, 235] on p "Wilson Alejandro Santacruz Delgado" at bounding box center [593, 232] width 35 height 6
click at [649, 233] on div "Nombre completo : Wilson Alejandro Santacruz Delgado" at bounding box center [598, 232] width 122 height 6
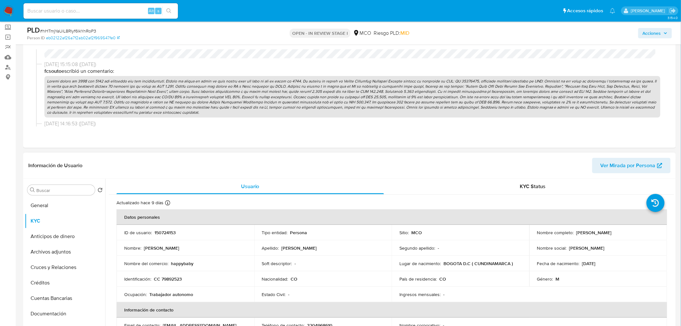
click at [612, 232] on p "Wilson Alejandro Santacruz Delgado" at bounding box center [593, 232] width 35 height 6
drag, startPoint x: 648, startPoint y: 232, endPoint x: 574, endPoint y: 227, distance: 74.2
click at [574, 227] on td "Nombre completo : Wilson Alejandro Santacruz Delgado" at bounding box center [598, 232] width 138 height 15
copy p "Wilson Alejandro Santacruz Delgado"
click at [177, 279] on p "CC 79892523" at bounding box center [168, 279] width 28 height 6
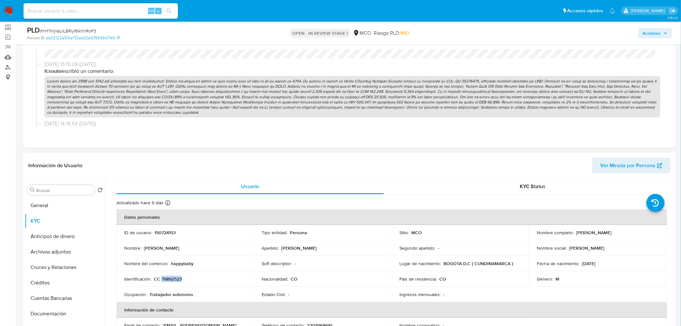
click at [177, 279] on p "CC 79892523" at bounding box center [168, 279] width 28 height 6
copy p "79892523"
drag, startPoint x: 608, startPoint y: 261, endPoint x: 574, endPoint y: 255, distance: 34.3
click at [578, 259] on td "Fecha de nacimiento : 11/07/1977" at bounding box center [598, 263] width 138 height 15
copy div "11/07/1977"
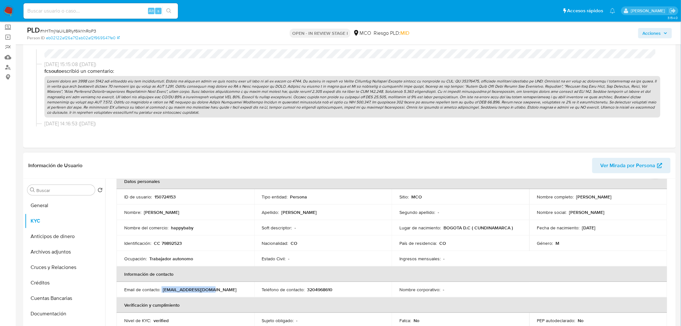
drag, startPoint x: 216, startPoint y: 289, endPoint x: 162, endPoint y: 287, distance: 54.4
click at [162, 287] on div "Email de contacto : peltagrama@gmail.com" at bounding box center [185, 289] width 122 height 6
copy div "peltagrama@gmail.com"
click at [293, 145] on div "Eventos ( 1 ) Acciones 18/08/2025 17:15:36 (hace 7 minutos) El caso pasó a esta…" at bounding box center [349, 85] width 653 height 125
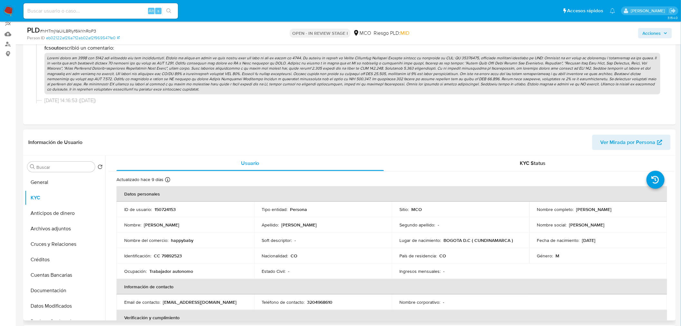
scroll to position [71, 0]
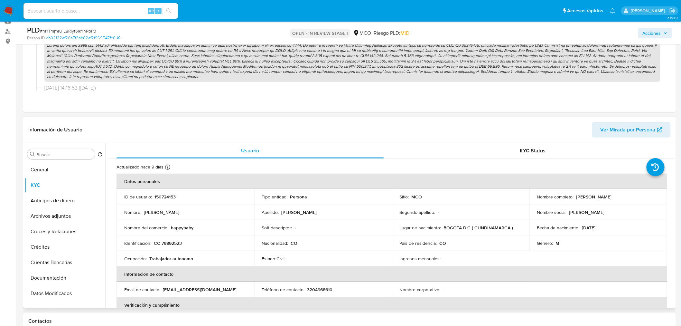
click at [166, 197] on p "150724153" at bounding box center [164, 197] width 21 height 6
copy p "150724153"
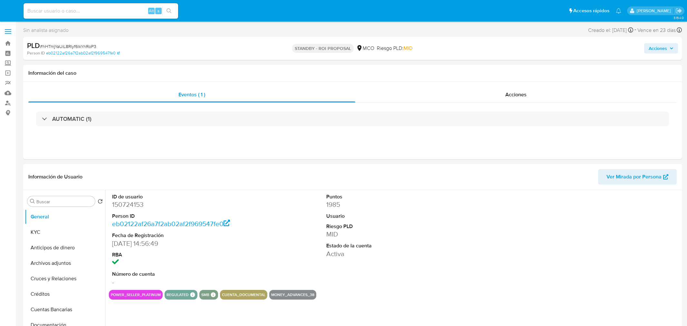
select select "10"
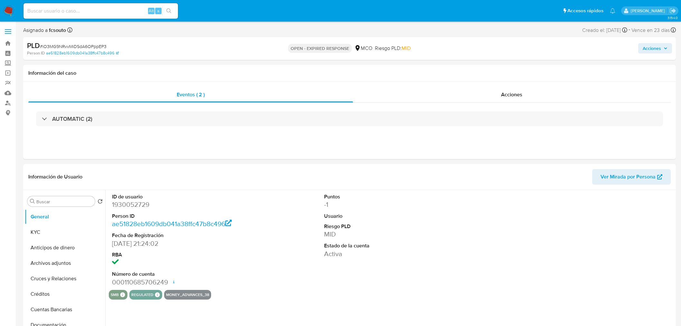
select select "10"
click at [512, 89] on div "Acciones" at bounding box center [512, 94] width 318 height 15
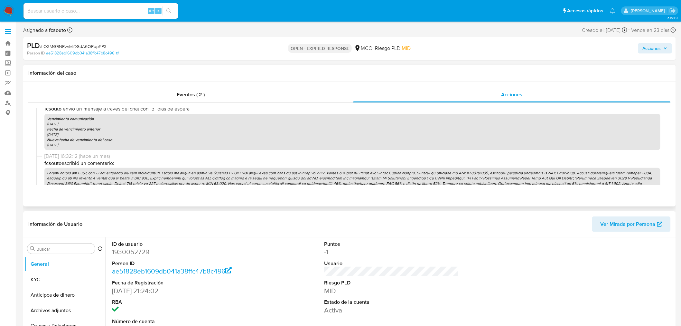
scroll to position [159, 0]
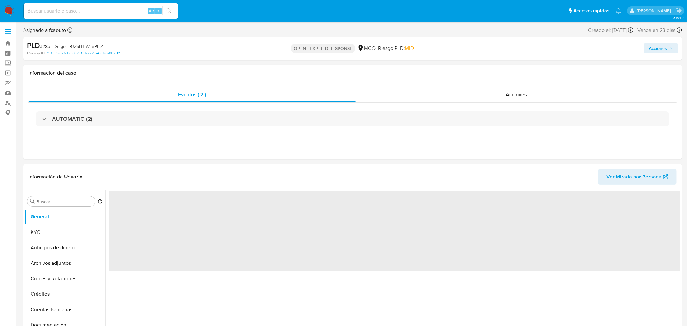
select select "10"
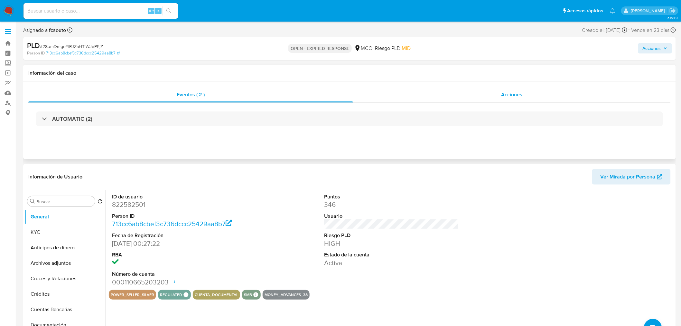
click at [511, 97] on span "Acciones" at bounding box center [511, 94] width 21 height 7
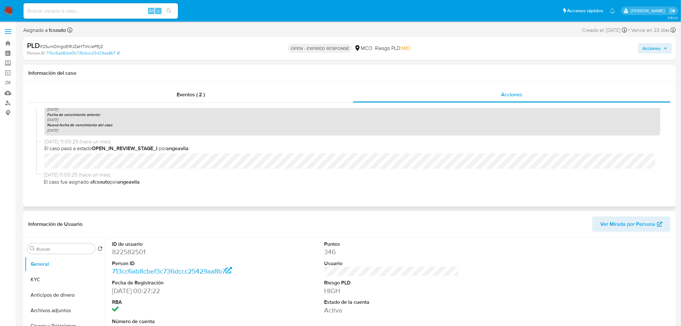
scroll to position [469, 0]
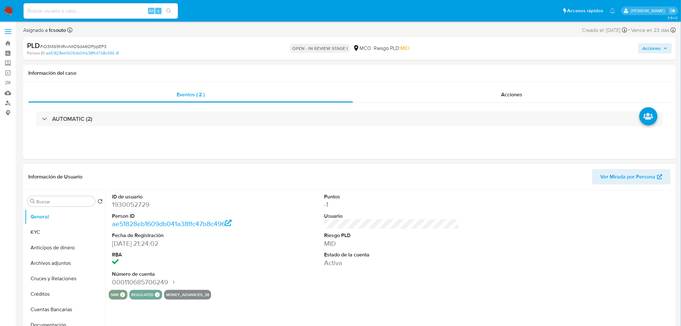
select select "10"
drag, startPoint x: 522, startPoint y: 87, endPoint x: 493, endPoint y: 92, distance: 29.4
click at [522, 88] on div "Acciones" at bounding box center [512, 94] width 318 height 15
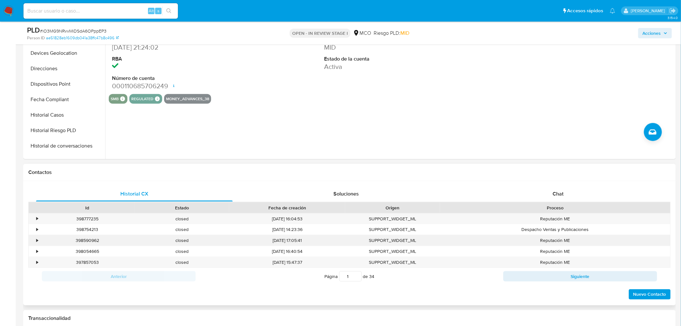
scroll to position [286, 0]
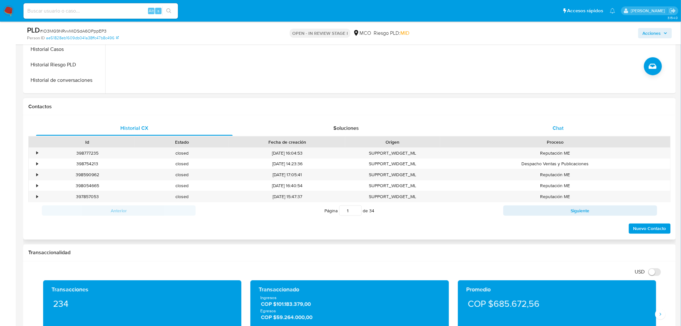
click at [567, 124] on div "Chat" at bounding box center [558, 127] width 197 height 15
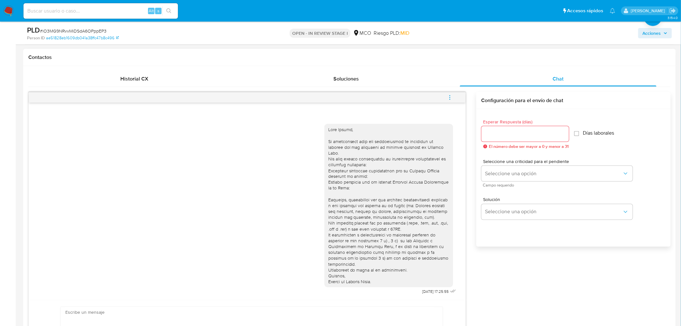
scroll to position [322, 0]
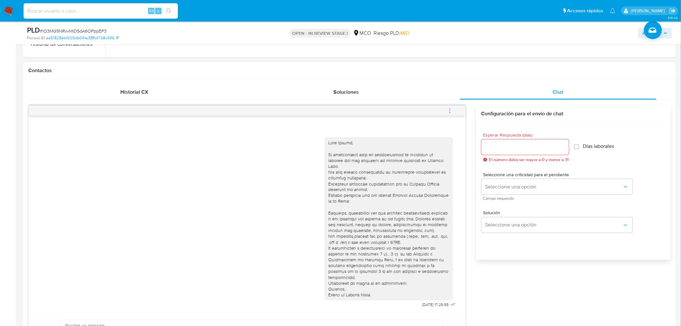
click at [333, 142] on div at bounding box center [388, 219] width 121 height 158
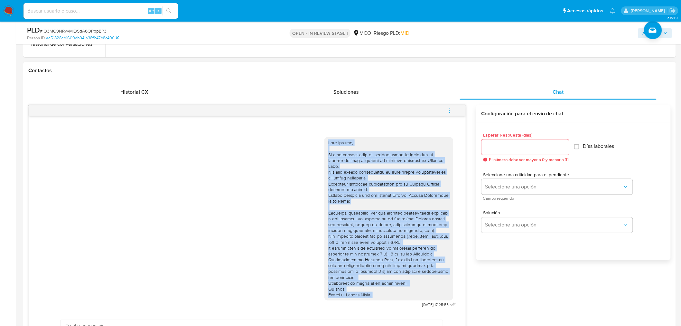
copy div "Hola Yasmin, Te contactamos para una verificación de seguridad de acuerdo con l…"
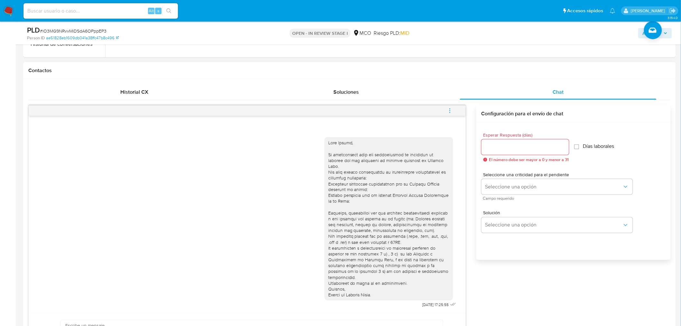
click at [507, 144] on input "Esperar Respuesta (días)" at bounding box center [526, 147] width 88 height 8
type input "3"
click at [506, 187] on span "Seleccione una opción" at bounding box center [553, 186] width 137 height 6
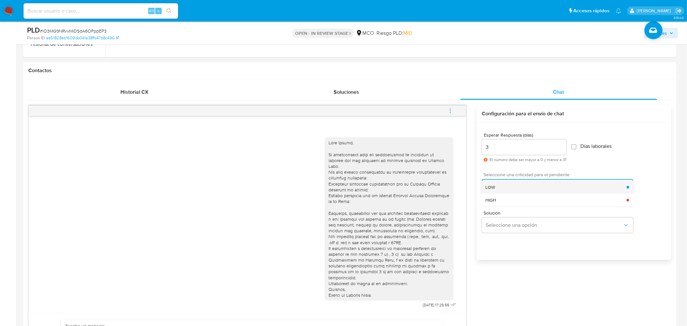
click at [503, 186] on div "LOW" at bounding box center [555, 187] width 141 height 13
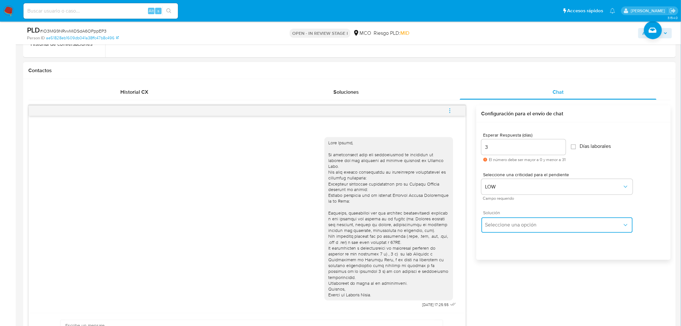
click at [510, 222] on span "Seleccione una opción" at bounding box center [553, 225] width 137 height 6
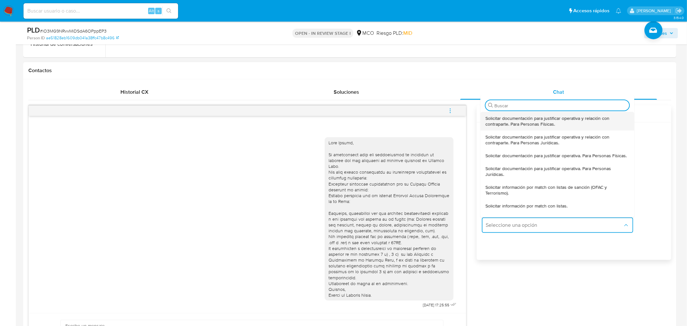
click at [512, 126] on span "Solicitar documentación para justificar operativa y relación con contraparte. P…" at bounding box center [557, 121] width 144 height 12
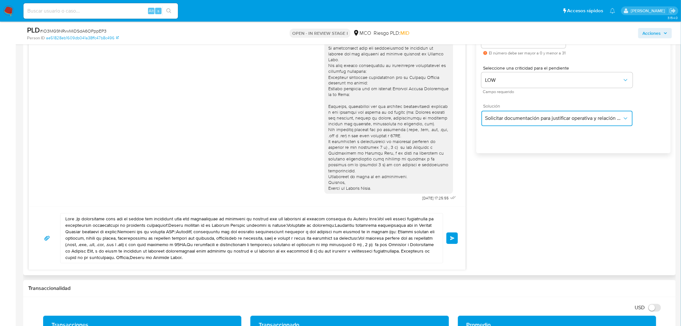
scroll to position [429, 0]
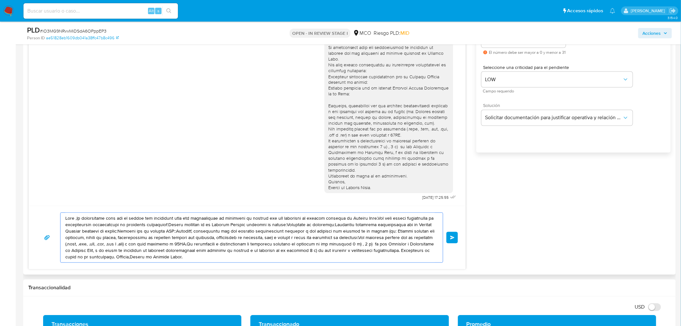
drag, startPoint x: 246, startPoint y: 259, endPoint x: 63, endPoint y: 213, distance: 188.4
click at [63, 213] on div at bounding box center [250, 238] width 379 height 50
paste textarea "Yasmin, Te contactamos para una verificación de seguridad de acuerdo con las po…"
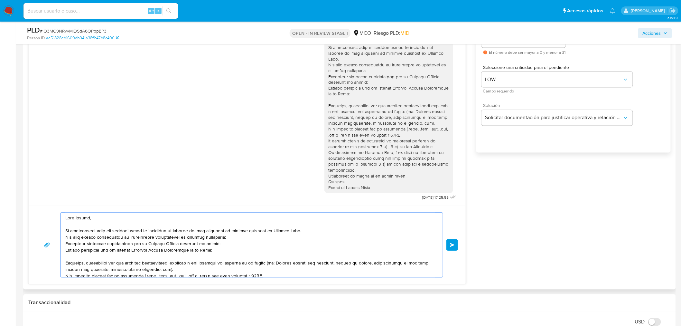
scroll to position [0, 0]
type textarea "Hola Yasmin, Te contactamos para una verificación de seguridad de acuerdo con l…"
click at [455, 247] on button "Enviar" at bounding box center [452, 245] width 12 height 12
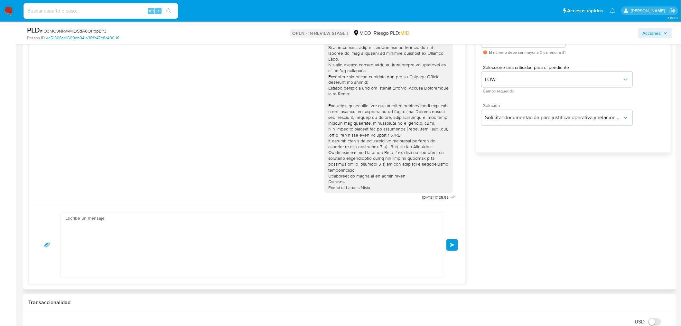
scroll to position [163, 0]
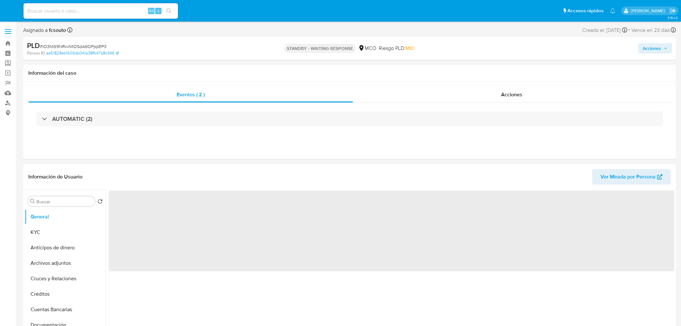
select select "10"
click at [499, 98] on div "Acciones" at bounding box center [511, 94] width 319 height 15
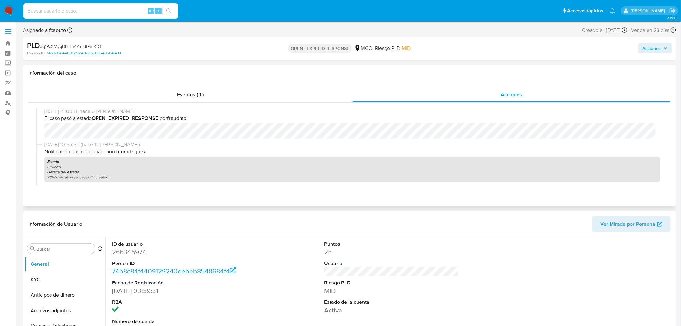
select select "10"
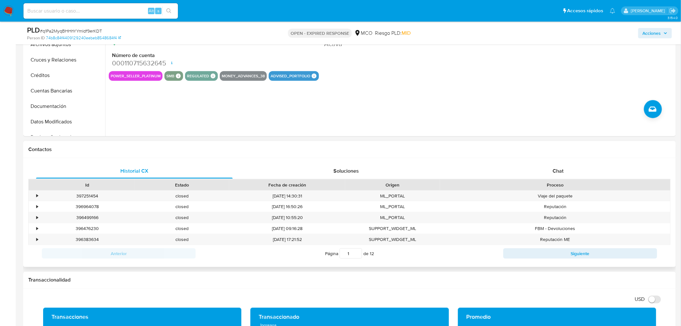
scroll to position [250, 0]
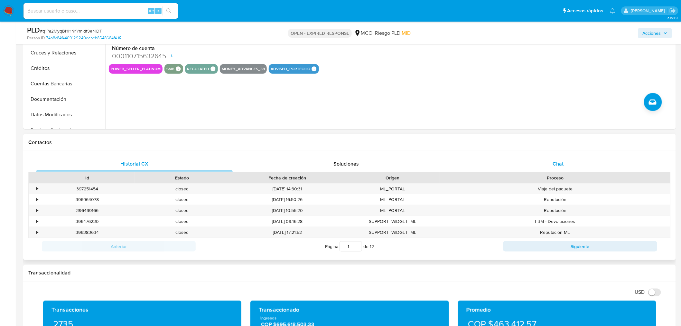
click at [554, 165] on span "Chat" at bounding box center [558, 163] width 11 height 7
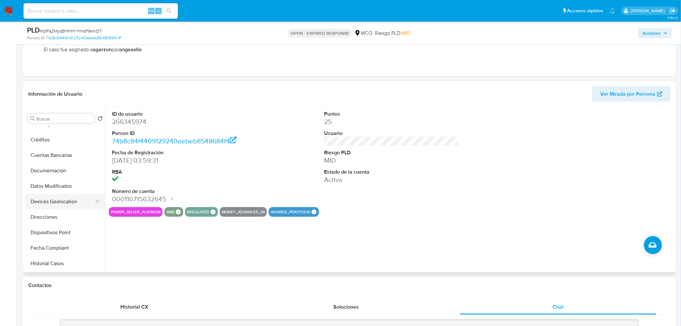
scroll to position [143, 0]
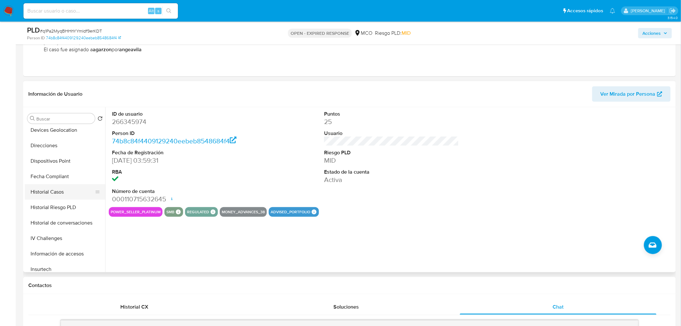
click at [59, 193] on button "Historial Casos" at bounding box center [62, 191] width 75 height 15
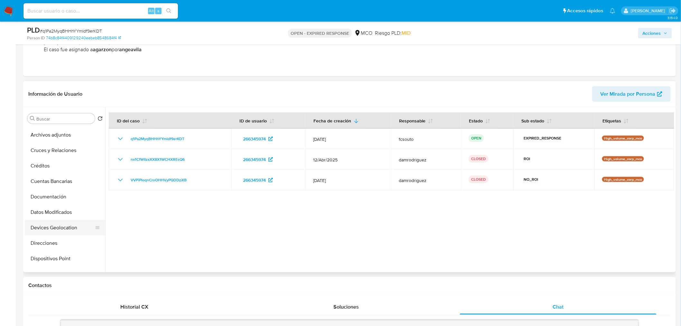
scroll to position [0, 0]
click at [40, 136] on button "General" at bounding box center [62, 133] width 75 height 15
